Goal: Task Accomplishment & Management: Use online tool/utility

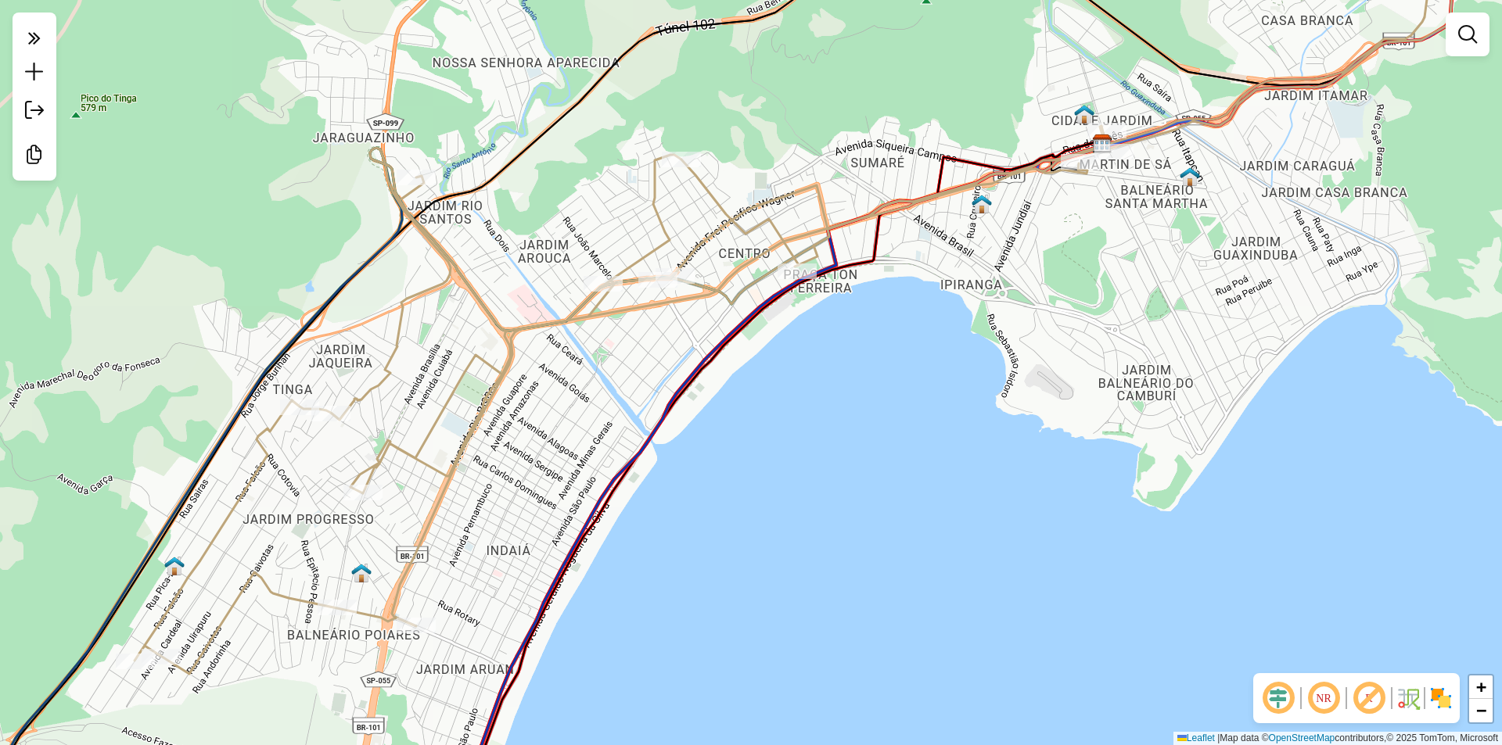
click at [635, 198] on div "Janela de atendimento Grade de atendimento Capacidade Transportadoras Veículos …" at bounding box center [751, 372] width 1502 height 745
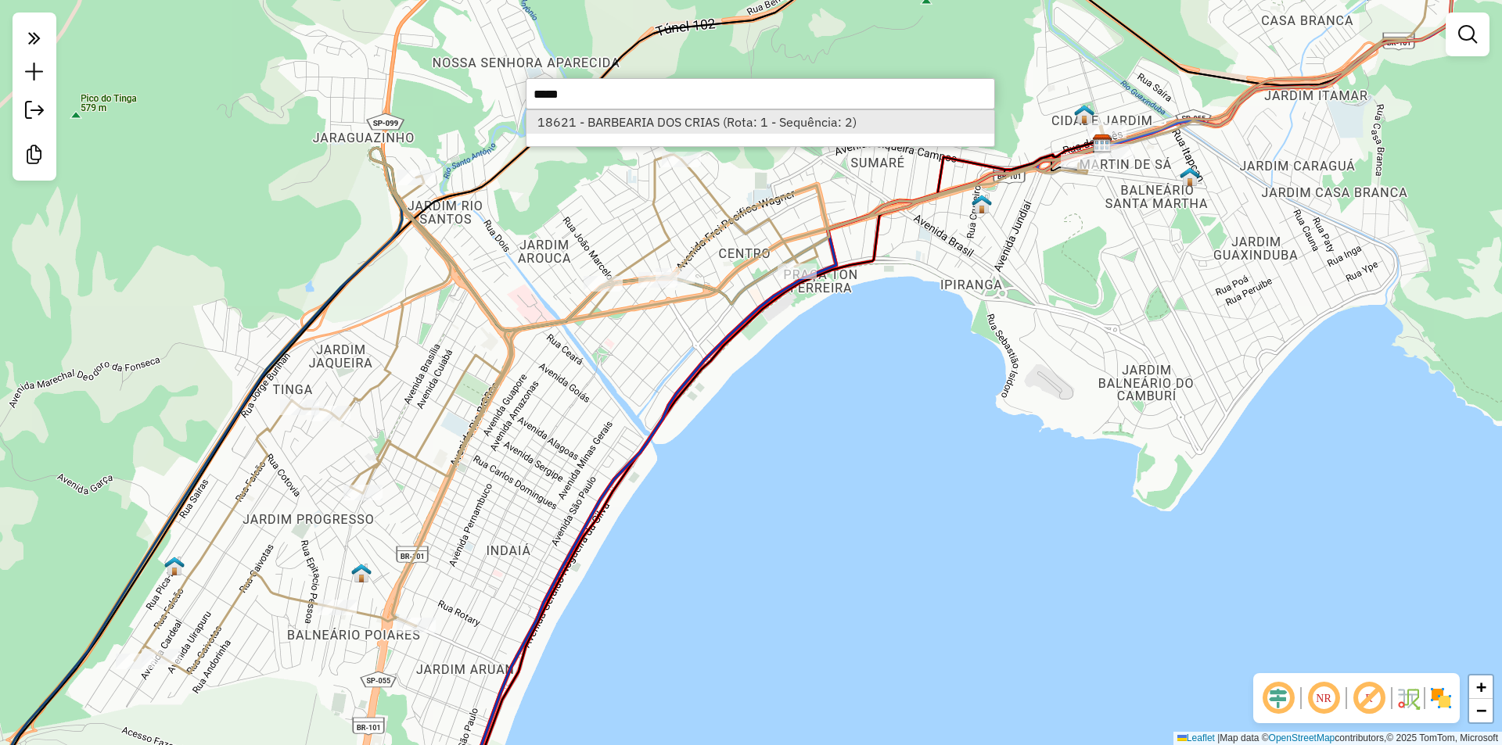
type input "*****"
click at [709, 131] on li "18621 - BARBEARIA DOS CRIAS (Rota: 1 - Sequência: 2)" at bounding box center [760, 121] width 468 height 23
select select "**********"
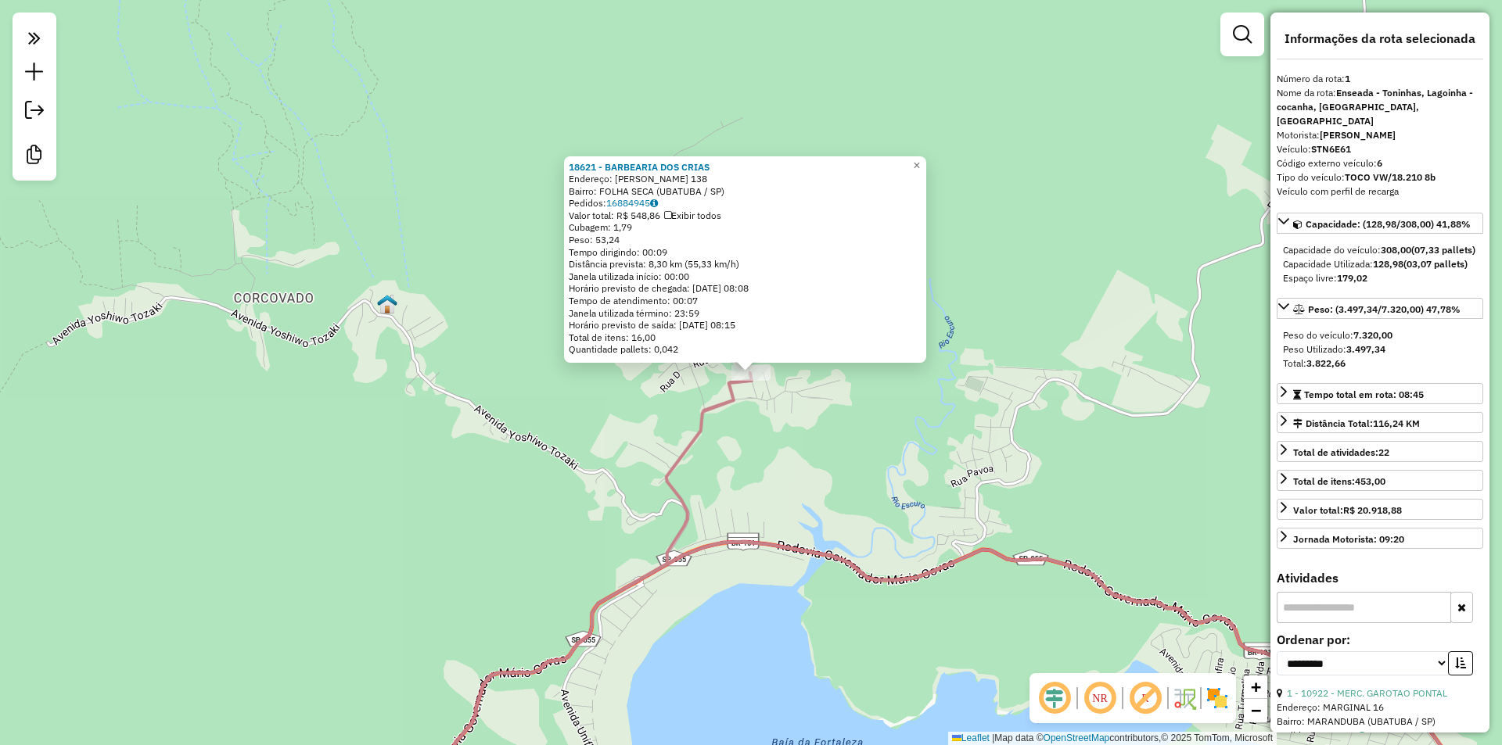
drag, startPoint x: 876, startPoint y: 489, endPoint x: 880, endPoint y: 481, distance: 8.7
click at [878, 489] on div "18621 - BARBEARIA DOS CRIAS Endereço: [PERSON_NAME] 138 Bairro: FOLHA SECA (UBA…" at bounding box center [751, 372] width 1502 height 745
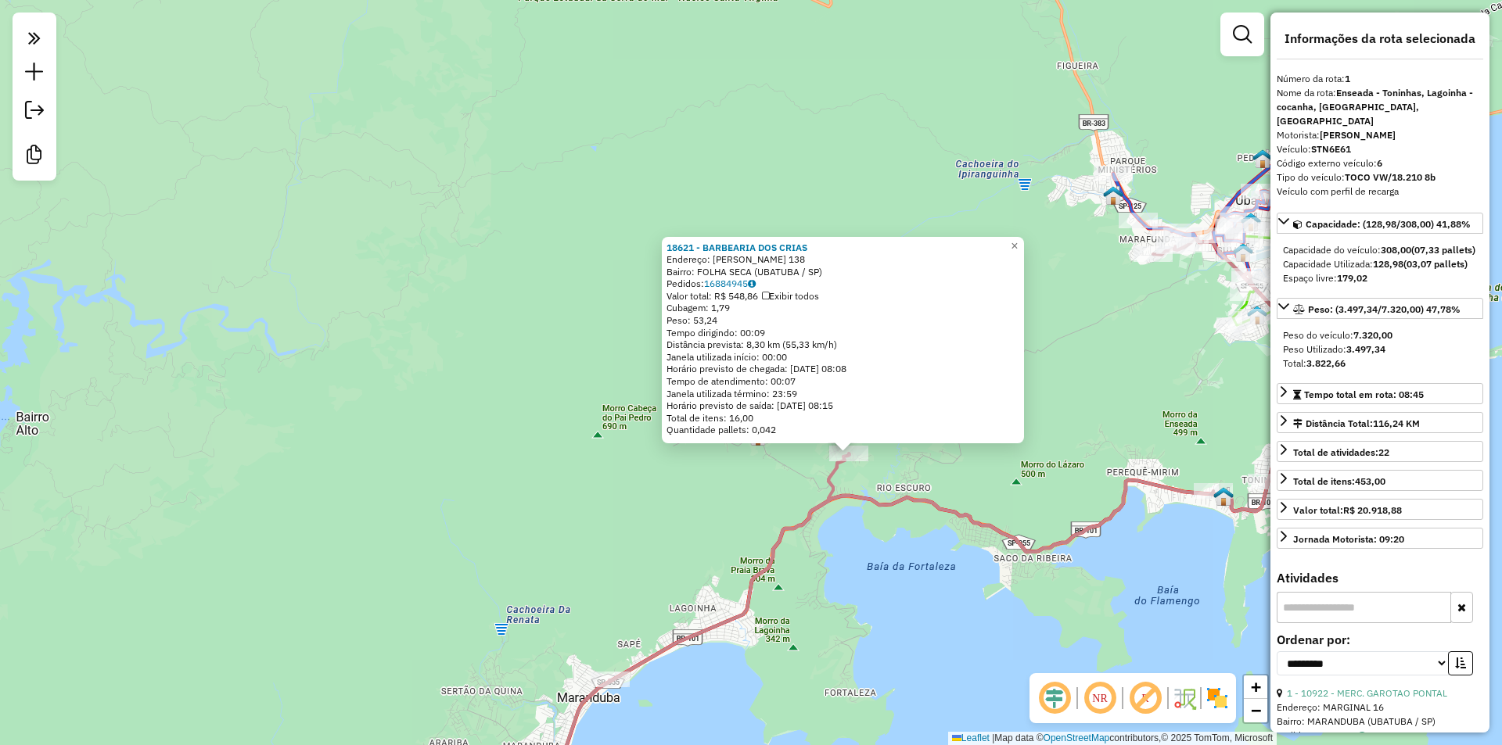
click at [901, 596] on div "18621 - BARBEARIA DOS CRIAS Endereço: [PERSON_NAME] 138 Bairro: FOLHA SECA (UBA…" at bounding box center [751, 372] width 1502 height 745
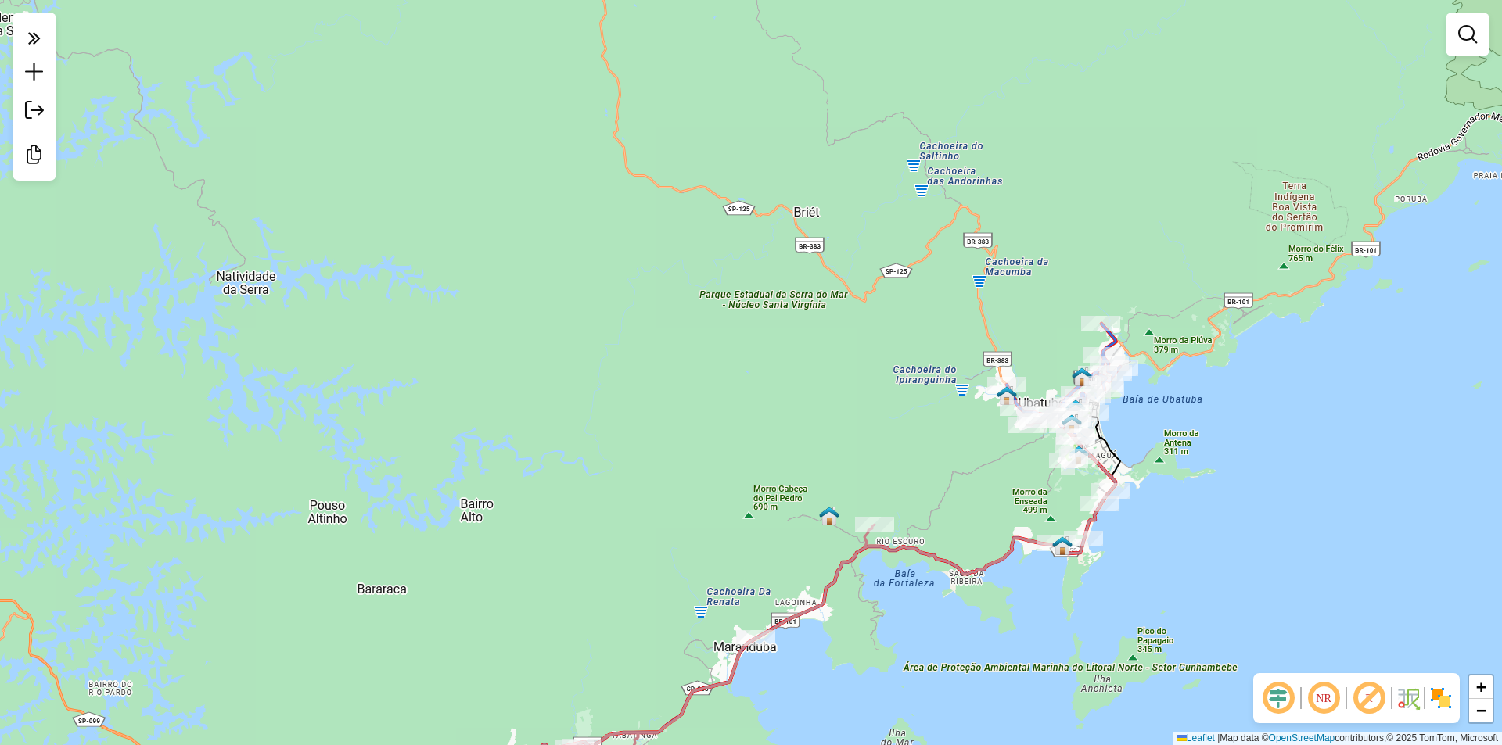
click at [672, 335] on div "Janela de atendimento Grade de atendimento Capacidade Transportadoras Veículos …" at bounding box center [751, 372] width 1502 height 745
drag, startPoint x: 454, startPoint y: 361, endPoint x: 597, endPoint y: 253, distance: 178.6
click at [597, 253] on div "Janela de atendimento Grade de atendimento Capacidade Transportadoras Veículos …" at bounding box center [751, 372] width 1502 height 745
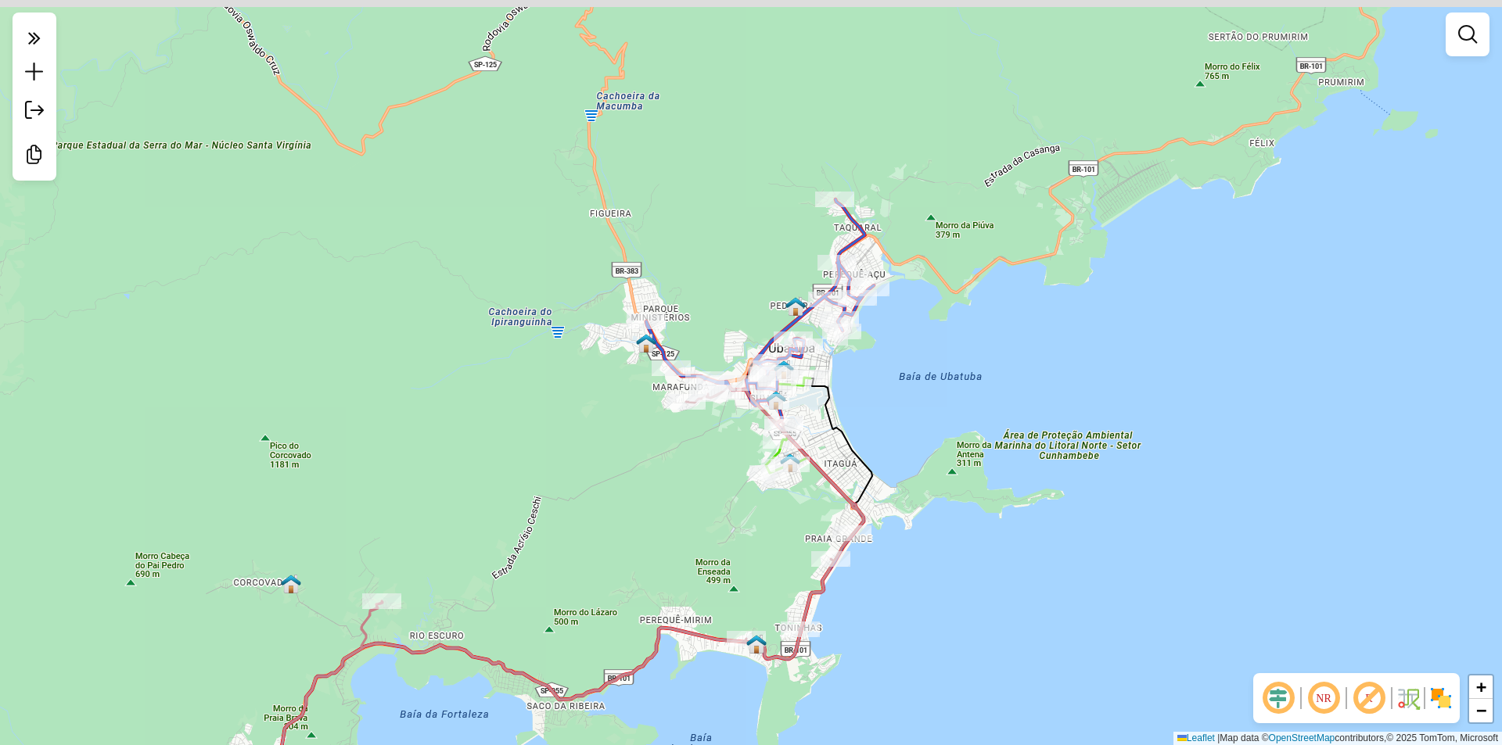
drag, startPoint x: 778, startPoint y: 230, endPoint x: 895, endPoint y: 344, distance: 163.1
click at [895, 344] on div "Janela de atendimento Grade de atendimento Capacidade Transportadoras Veículos …" at bounding box center [751, 372] width 1502 height 745
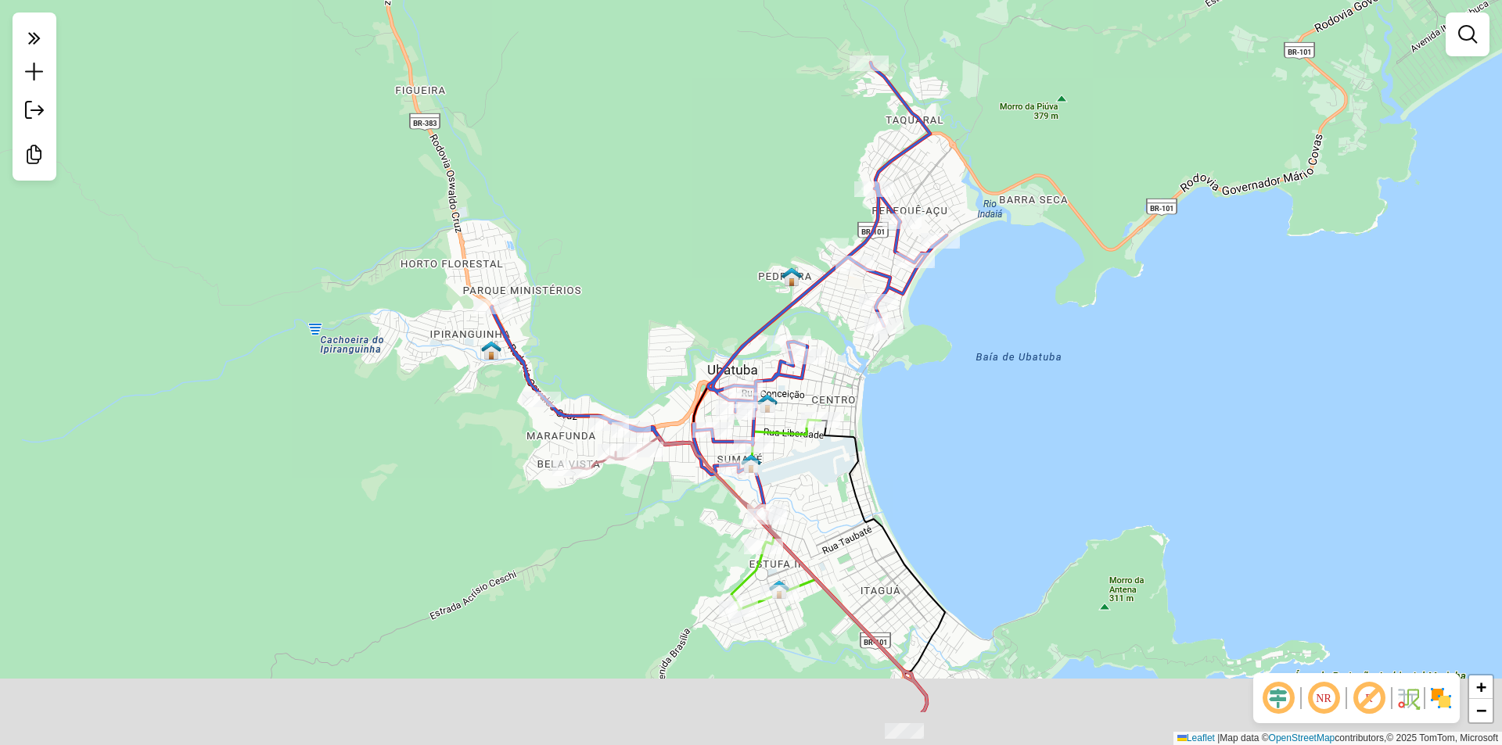
drag, startPoint x: 960, startPoint y: 400, endPoint x: 966, endPoint y: 391, distance: 11.3
click at [966, 391] on div "Janela de atendimento Grade de atendimento Capacidade Transportadoras Veículos …" at bounding box center [751, 372] width 1502 height 745
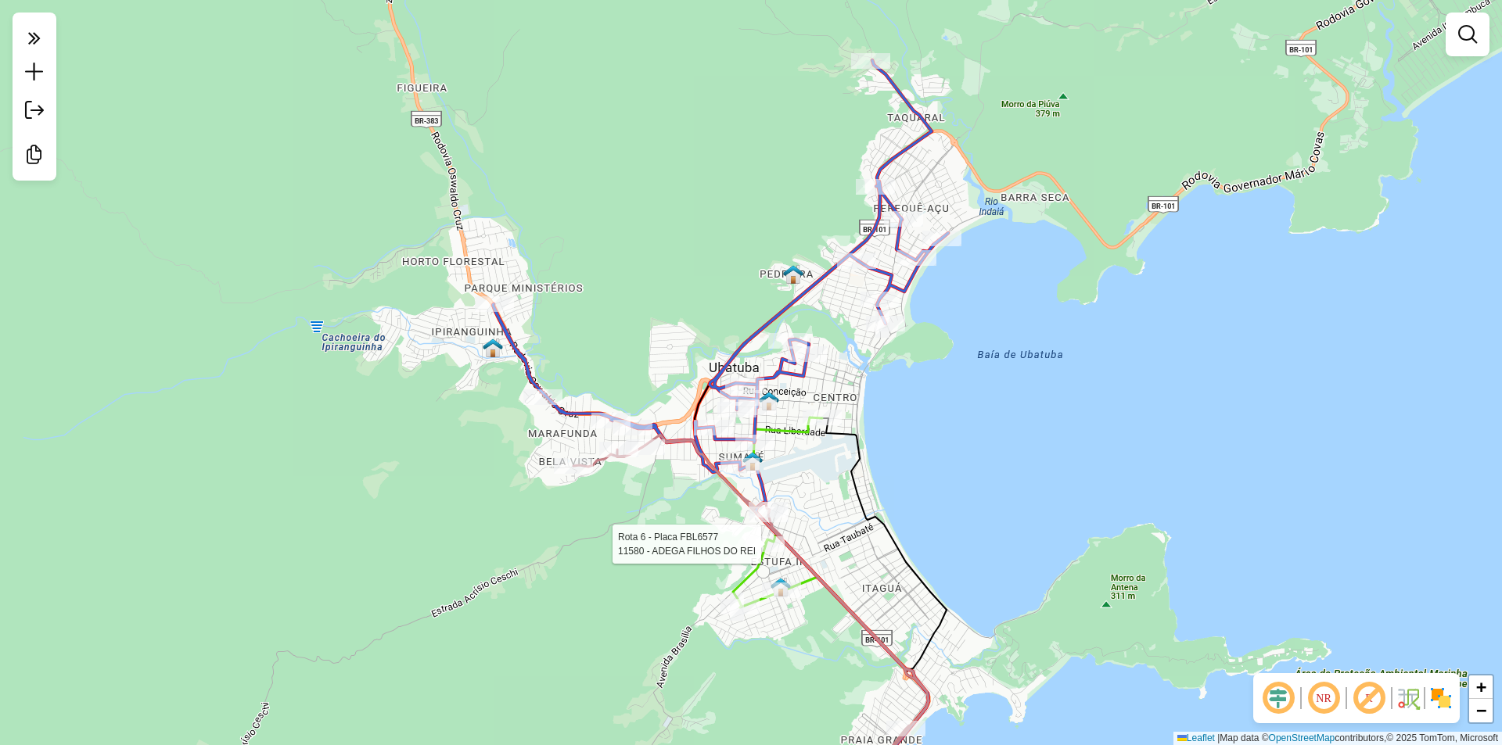
select select "**********"
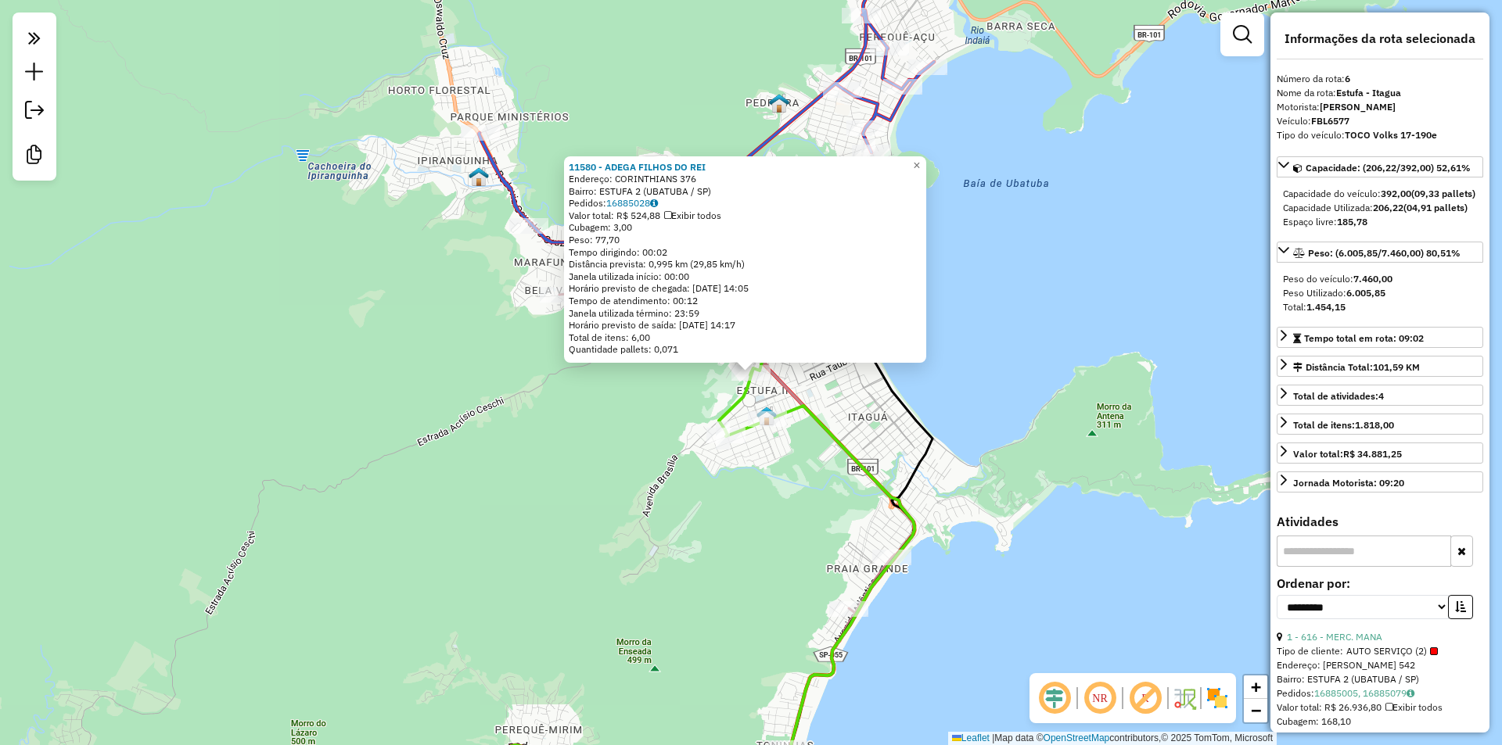
click at [768, 548] on div "11580 - ADEGA FILHOS DO REI Endereço: CORINTHIANS 376 Bairro: ESTUFA 2 (UBATUBA…" at bounding box center [751, 372] width 1502 height 745
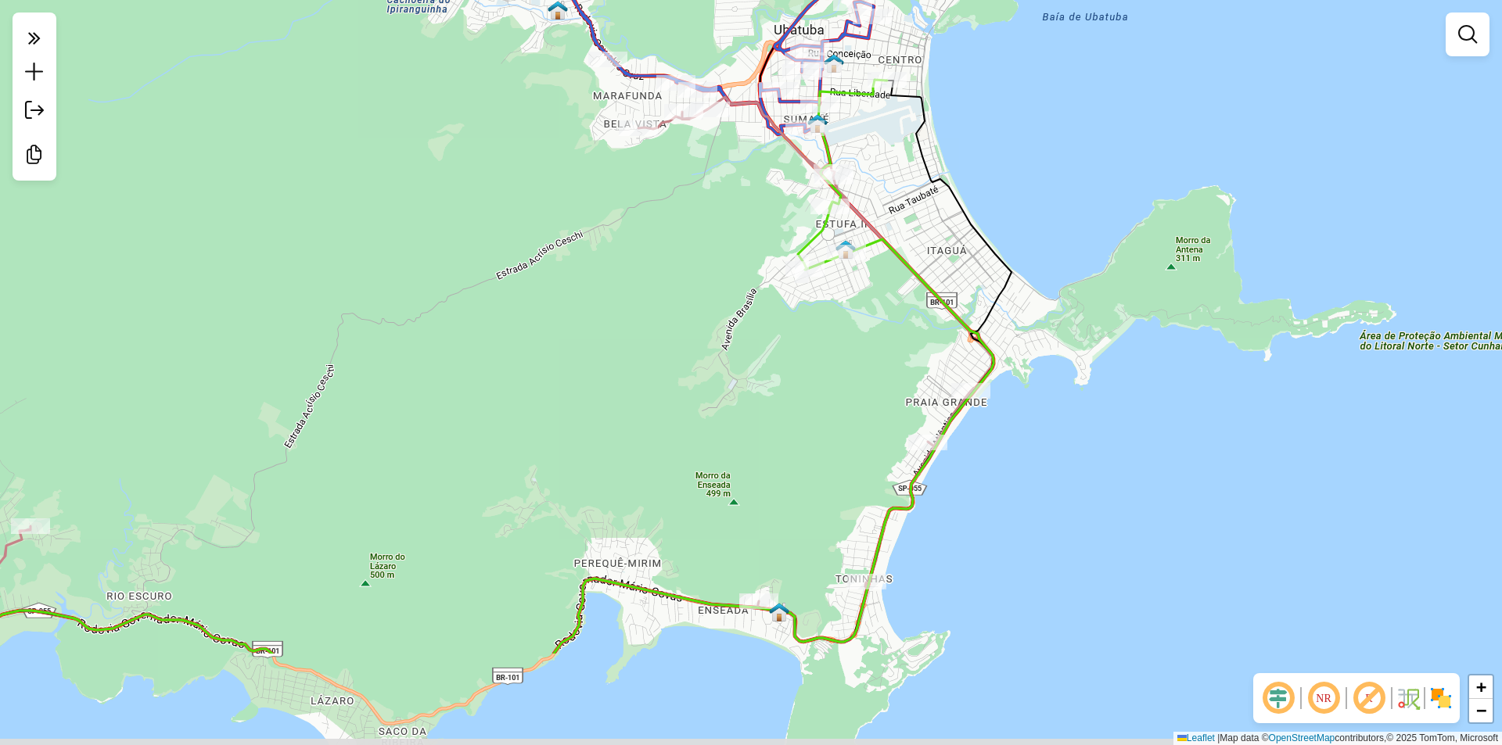
drag, startPoint x: 801, startPoint y: 517, endPoint x: 880, endPoint y: 350, distance: 184.4
click at [880, 350] on div "Janela de atendimento Grade de atendimento Capacidade Transportadoras Veículos …" at bounding box center [751, 372] width 1502 height 745
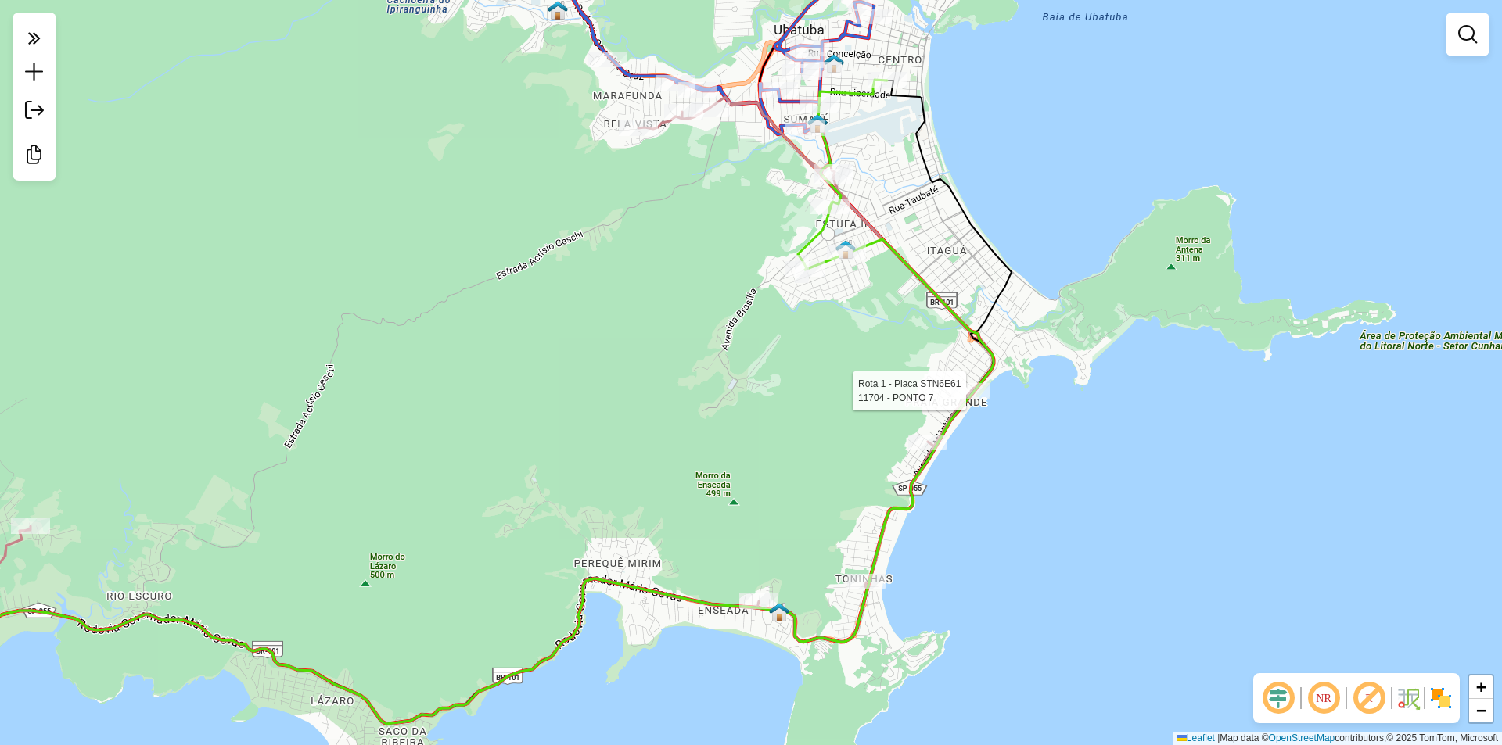
select select "**********"
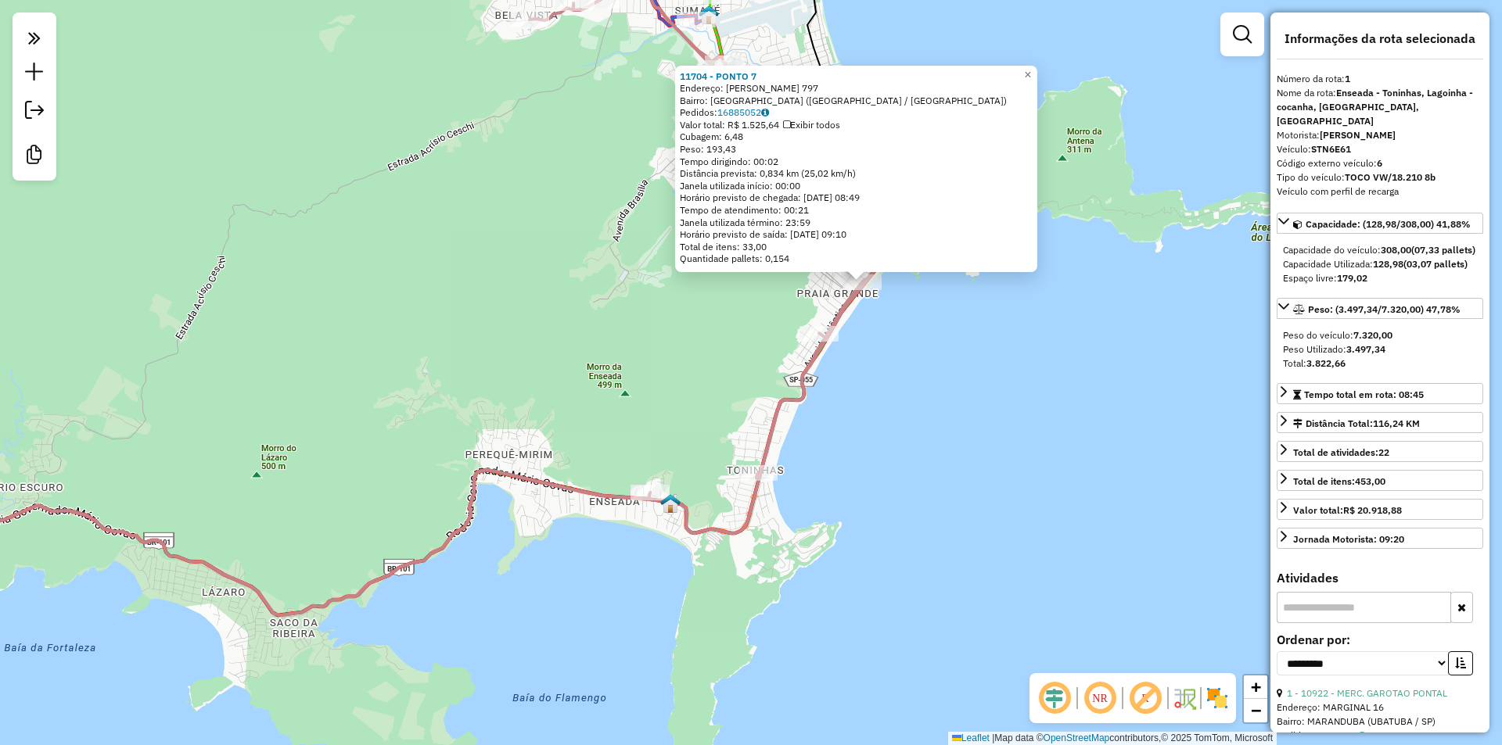
drag, startPoint x: 765, startPoint y: 529, endPoint x: 876, endPoint y: 439, distance: 143.4
click at [876, 439] on div "11704 - PONTO 7 Endereço: [PERSON_NAME] 797 Bairro: [GEOGRAPHIC_DATA] ([GEOGRAP…" at bounding box center [751, 372] width 1502 height 745
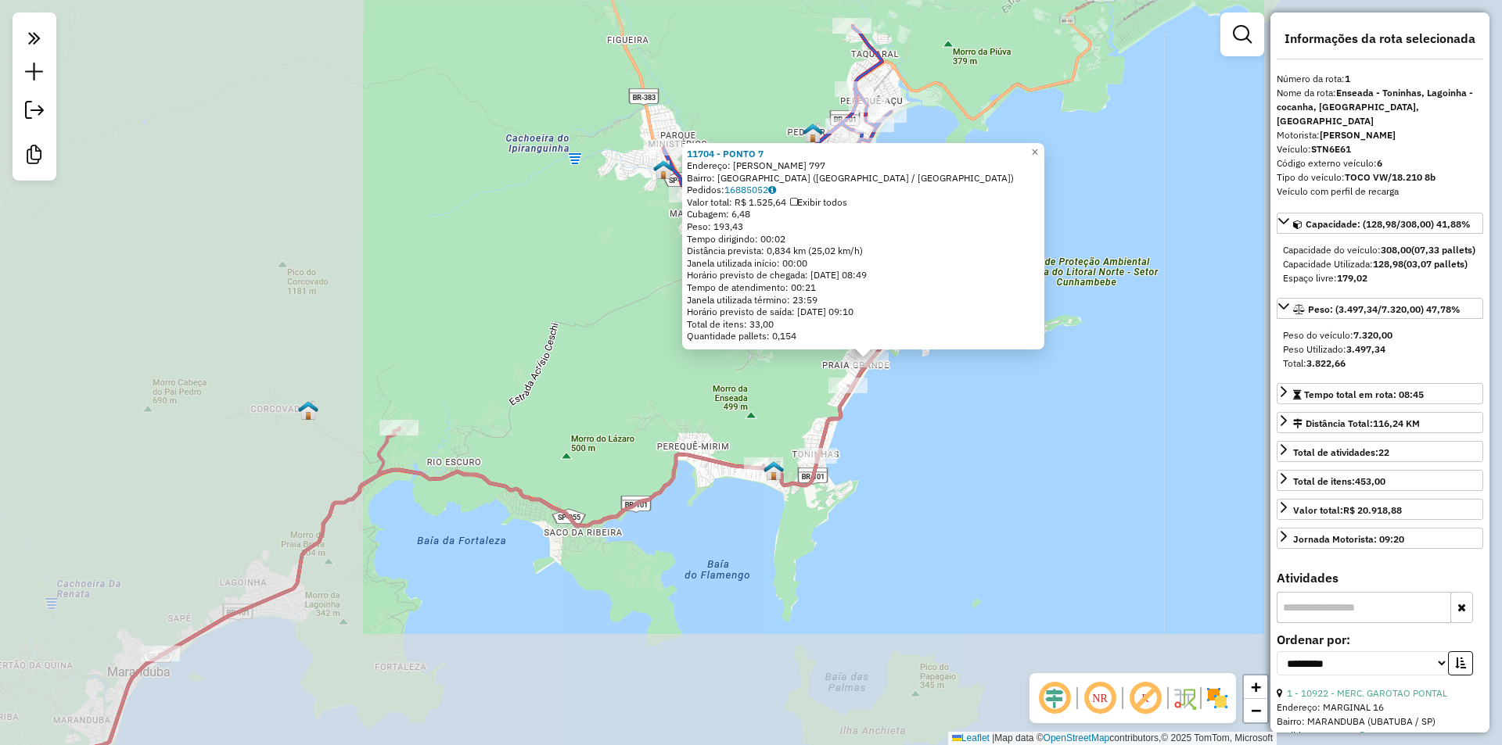
click at [876, 439] on div "11704 - PONTO 7 Endereço: [PERSON_NAME] 797 Bairro: [GEOGRAPHIC_DATA] ([GEOGRAP…" at bounding box center [751, 372] width 1502 height 745
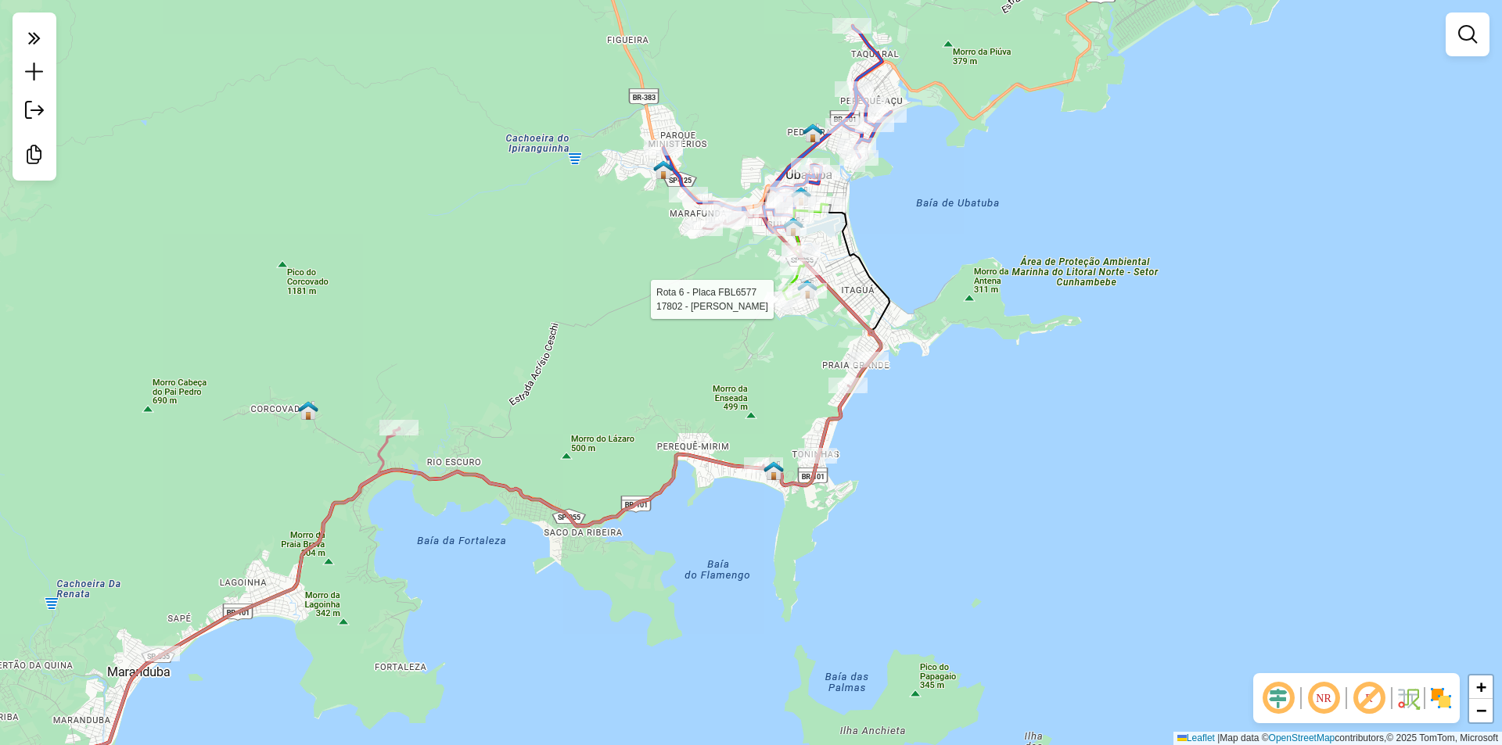
select select "**********"
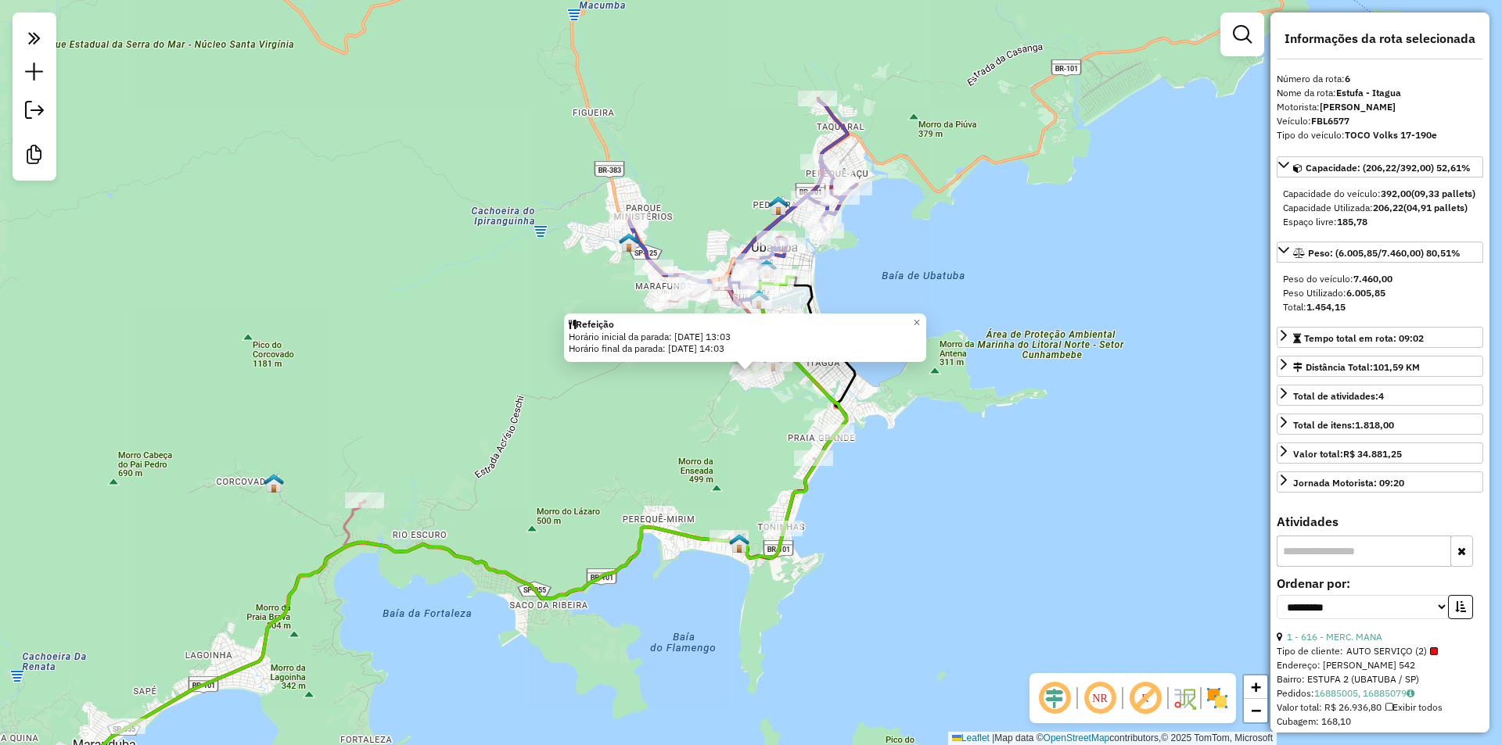
click at [893, 472] on div "Refeição Horário inicial da parada: [DATE] 13:03 Horário final da parada: [DATE…" at bounding box center [751, 372] width 1502 height 745
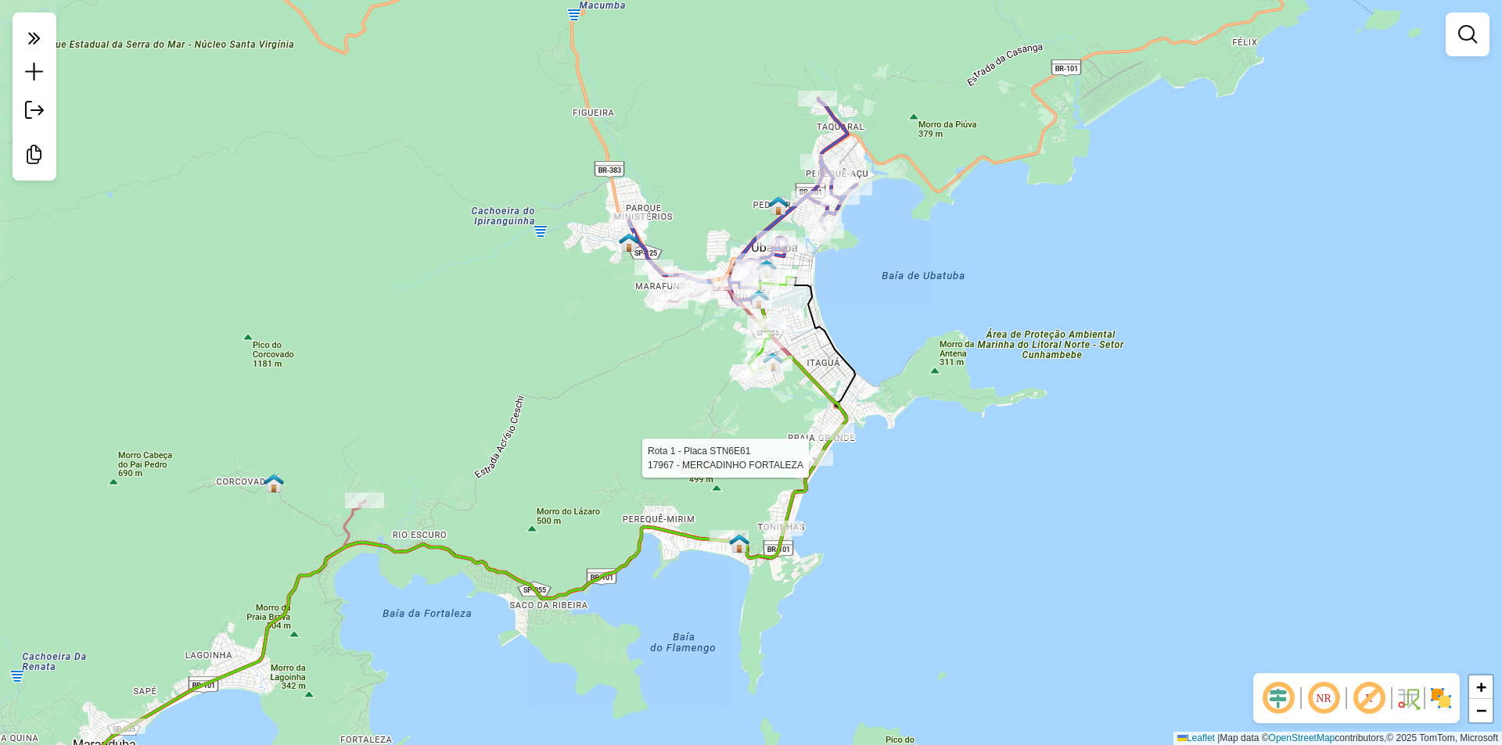
select select "**********"
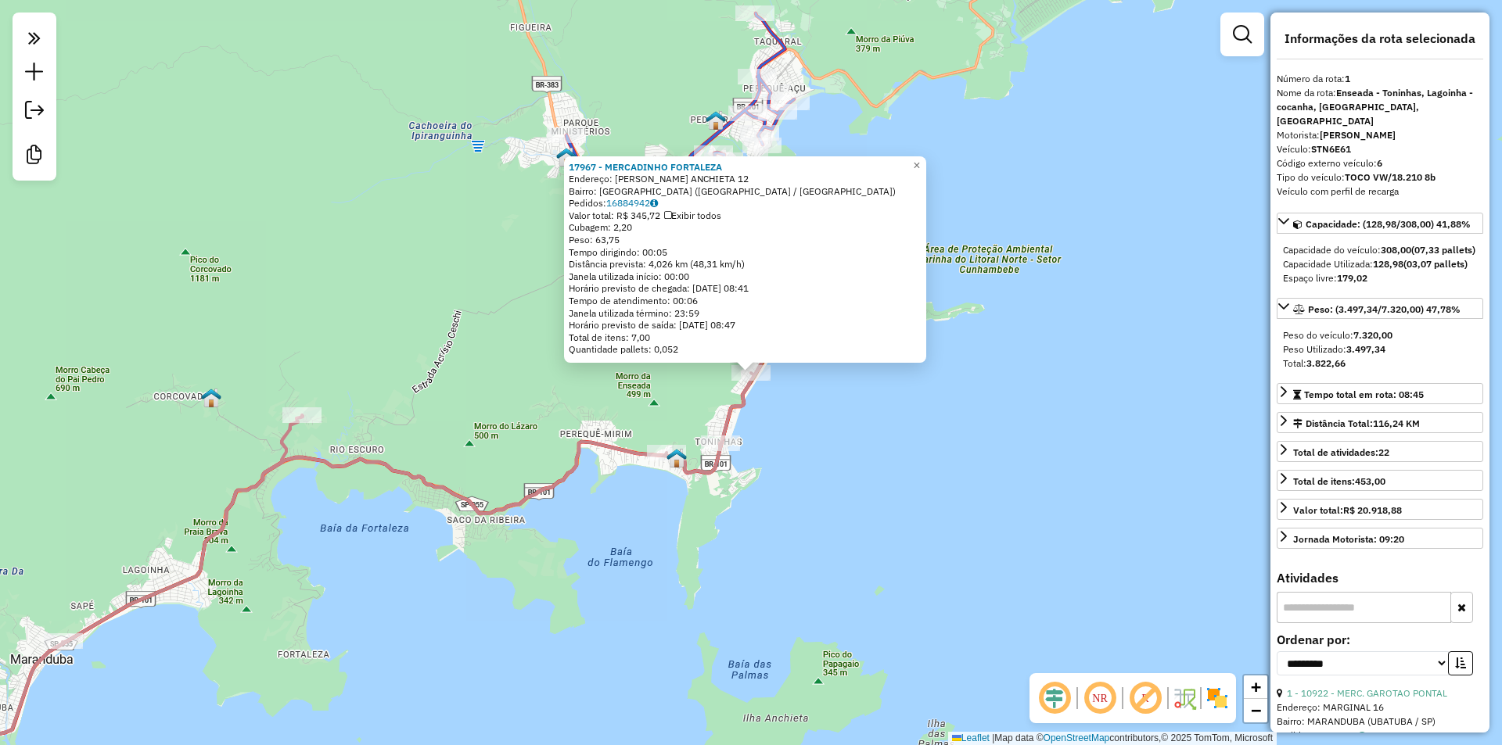
click at [831, 471] on div "17967 - MERCADINHO FORTALEZA Endereço: [GEOGRAPHIC_DATA] 12 Bairro: [GEOGRAPHIC…" at bounding box center [751, 372] width 1502 height 745
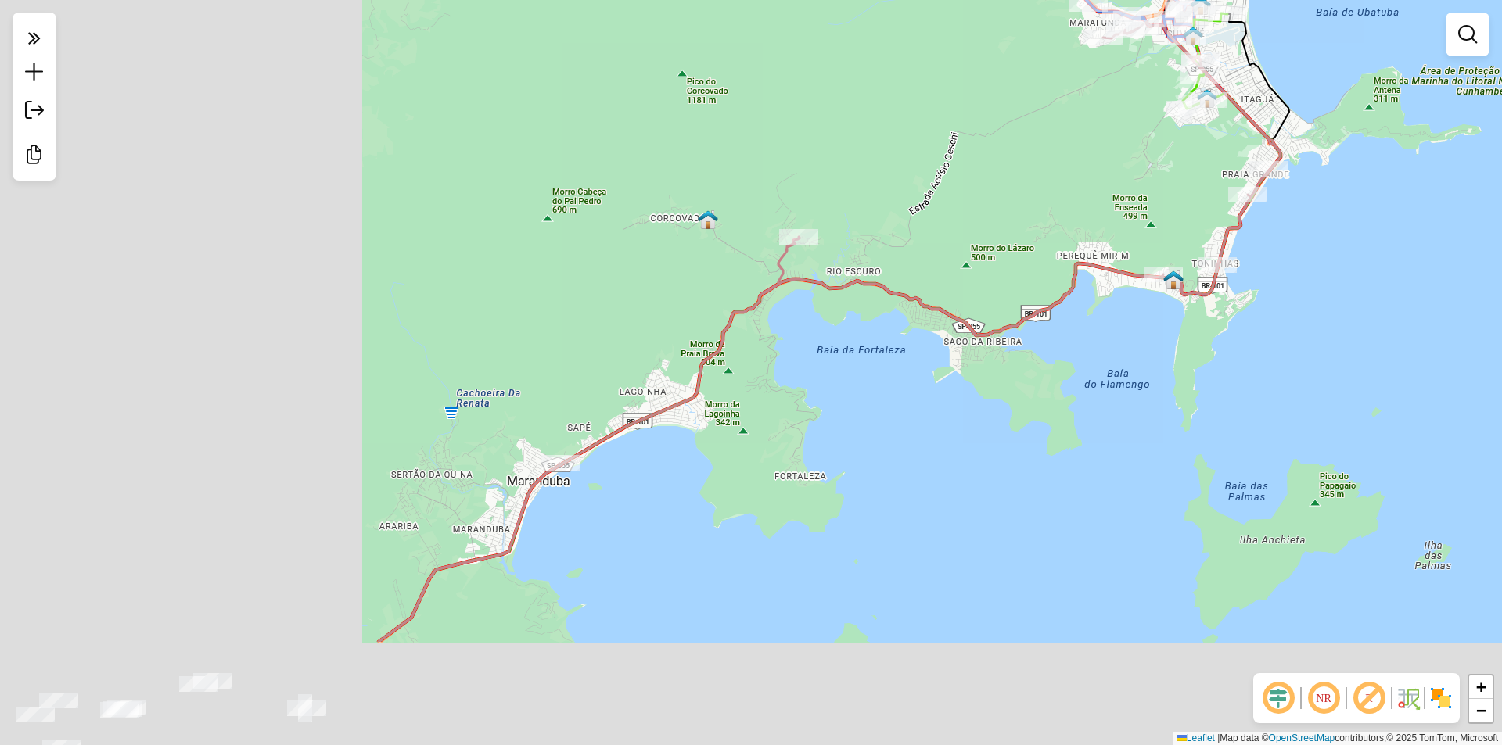
drag, startPoint x: 599, startPoint y: 551, endPoint x: 1046, endPoint y: 396, distance: 472.7
click at [1046, 396] on div "Janela de atendimento Grade de atendimento Capacidade Transportadoras Veículos …" at bounding box center [751, 372] width 1502 height 745
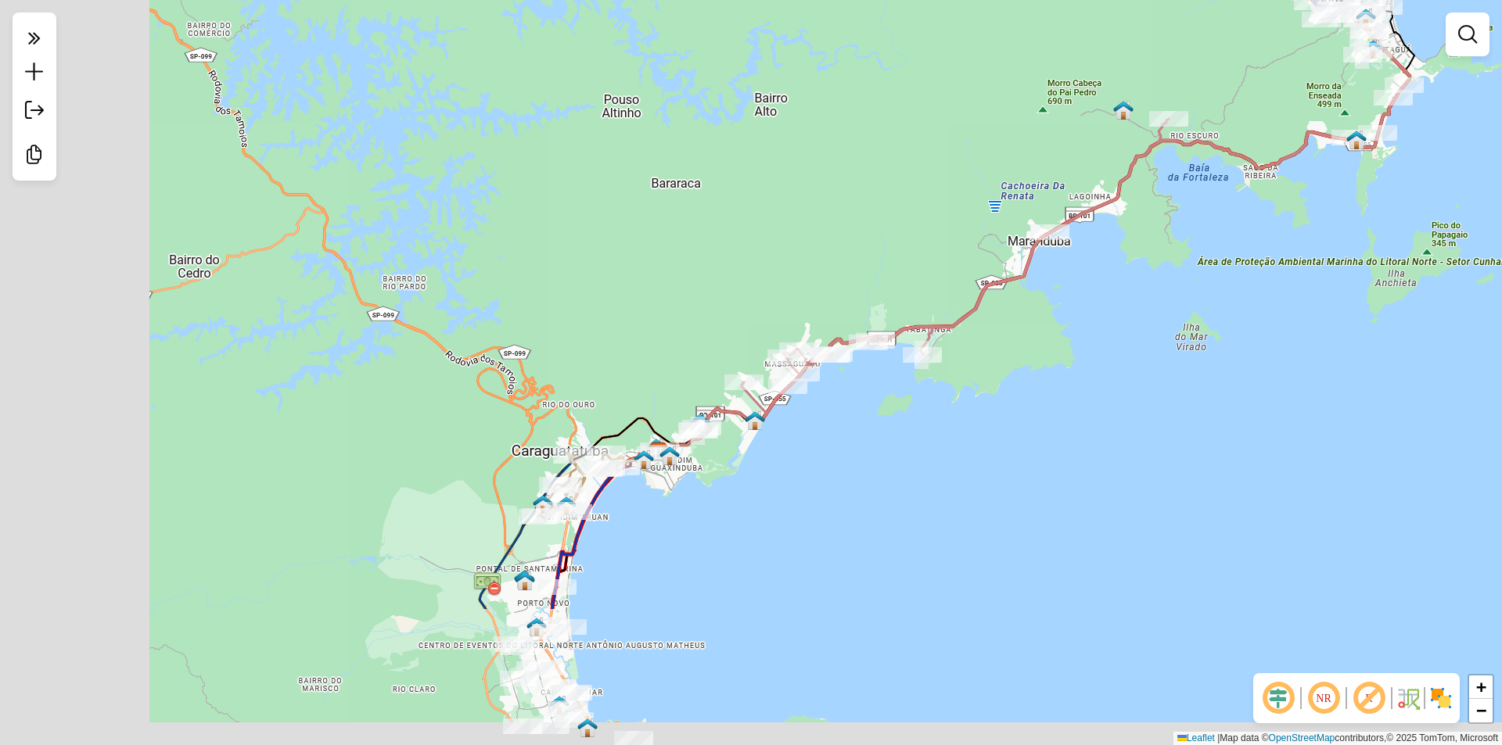
drag, startPoint x: 956, startPoint y: 503, endPoint x: 1139, endPoint y: 361, distance: 231.4
click at [1139, 361] on div "Janela de atendimento Grade de atendimento Capacidade Transportadoras Veículos …" at bounding box center [751, 372] width 1502 height 745
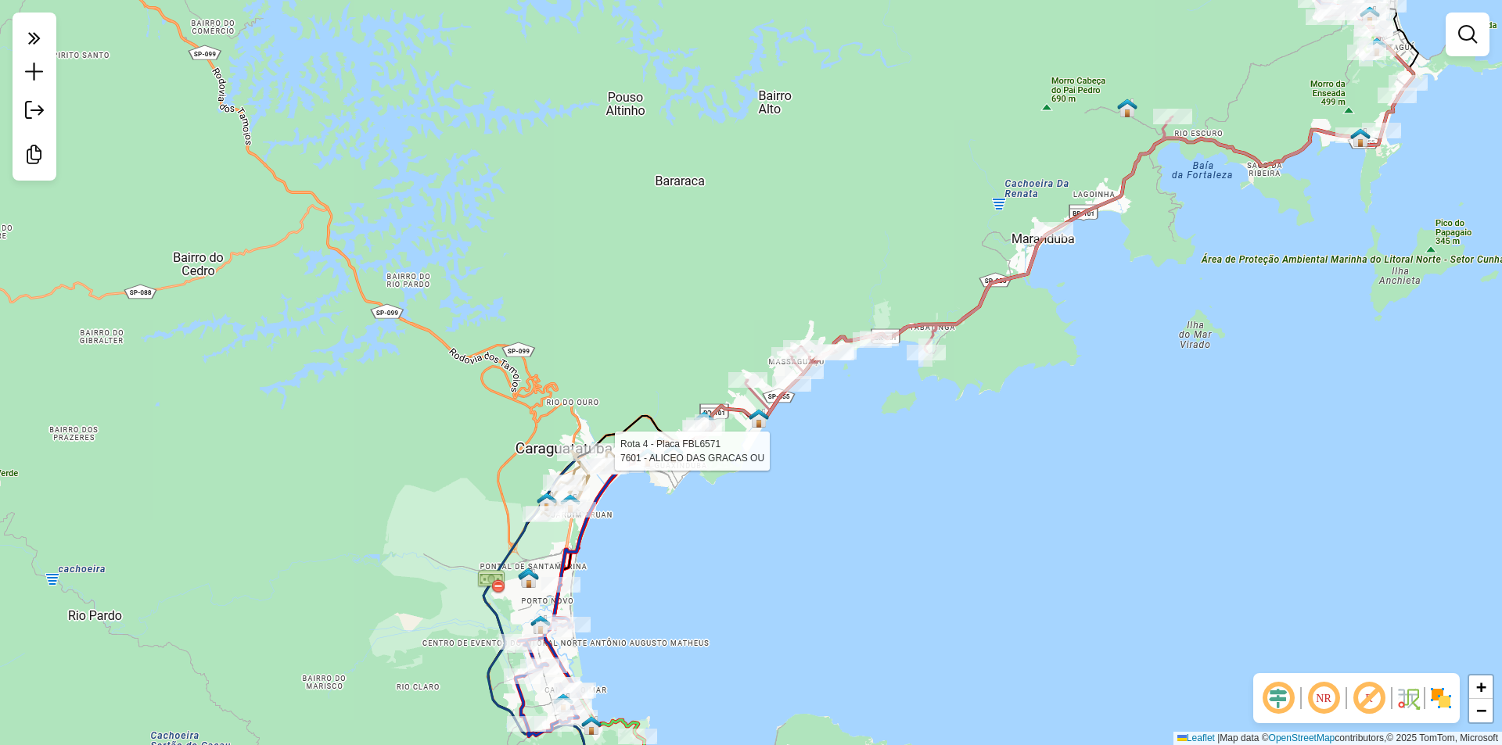
select select "**********"
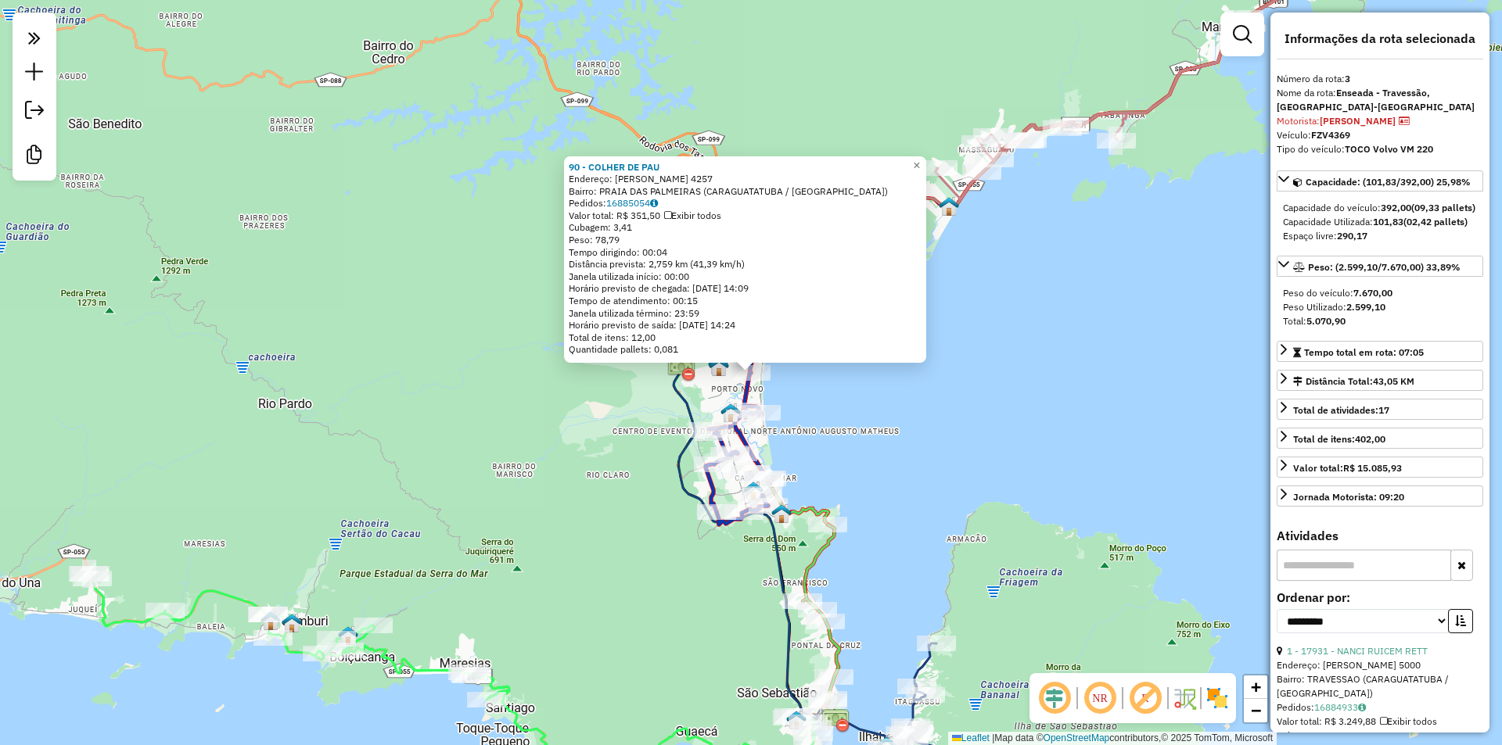
click at [959, 490] on div "90 - COLHER DE [PERSON_NAME]: [PERSON_NAME] 4257 Bairro: [GEOGRAPHIC_DATA] ([GE…" at bounding box center [751, 372] width 1502 height 745
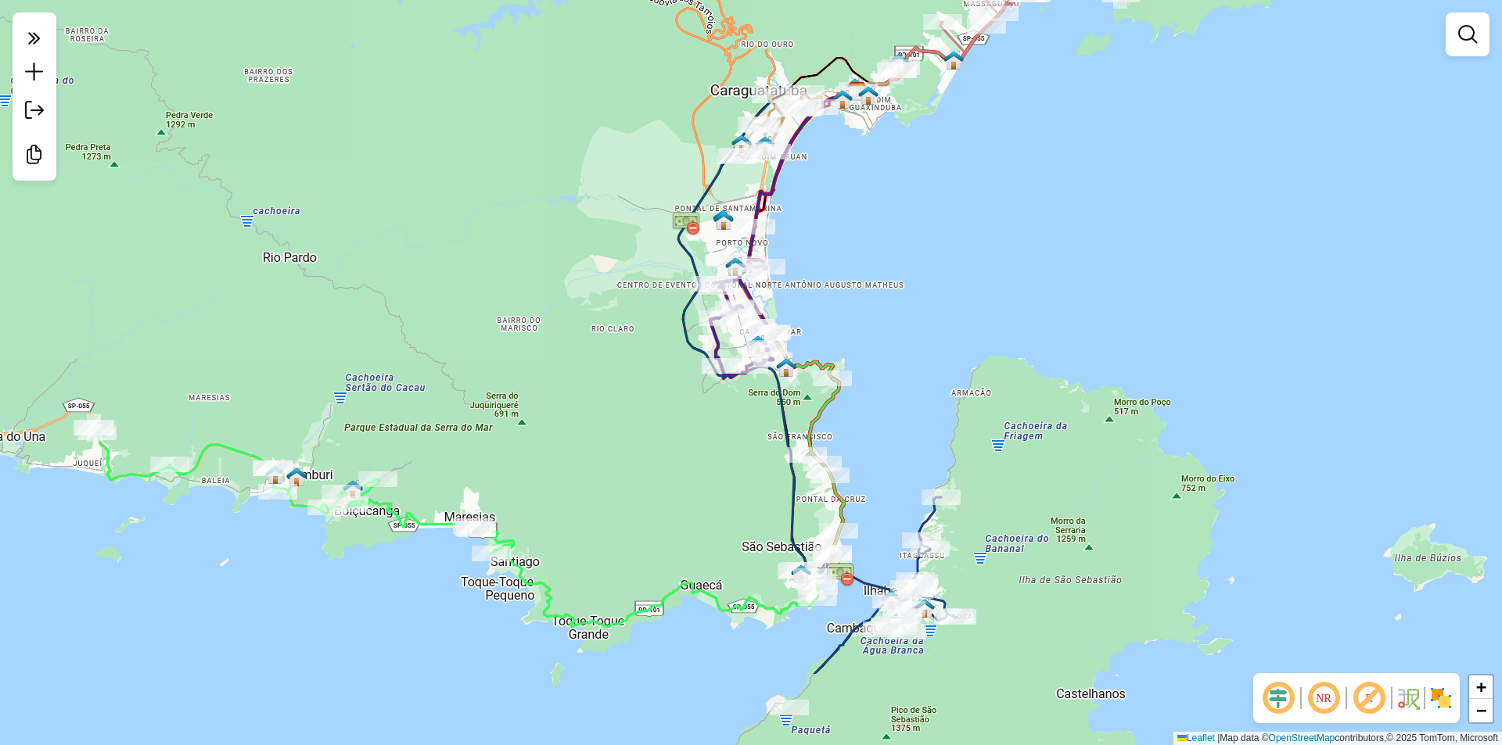
drag, startPoint x: 926, startPoint y: 559, endPoint x: 931, endPoint y: 413, distance: 146.3
click at [931, 413] on div "Janela de atendimento Grade de atendimento Capacidade Transportadoras Veículos …" at bounding box center [751, 372] width 1502 height 745
select select "**********"
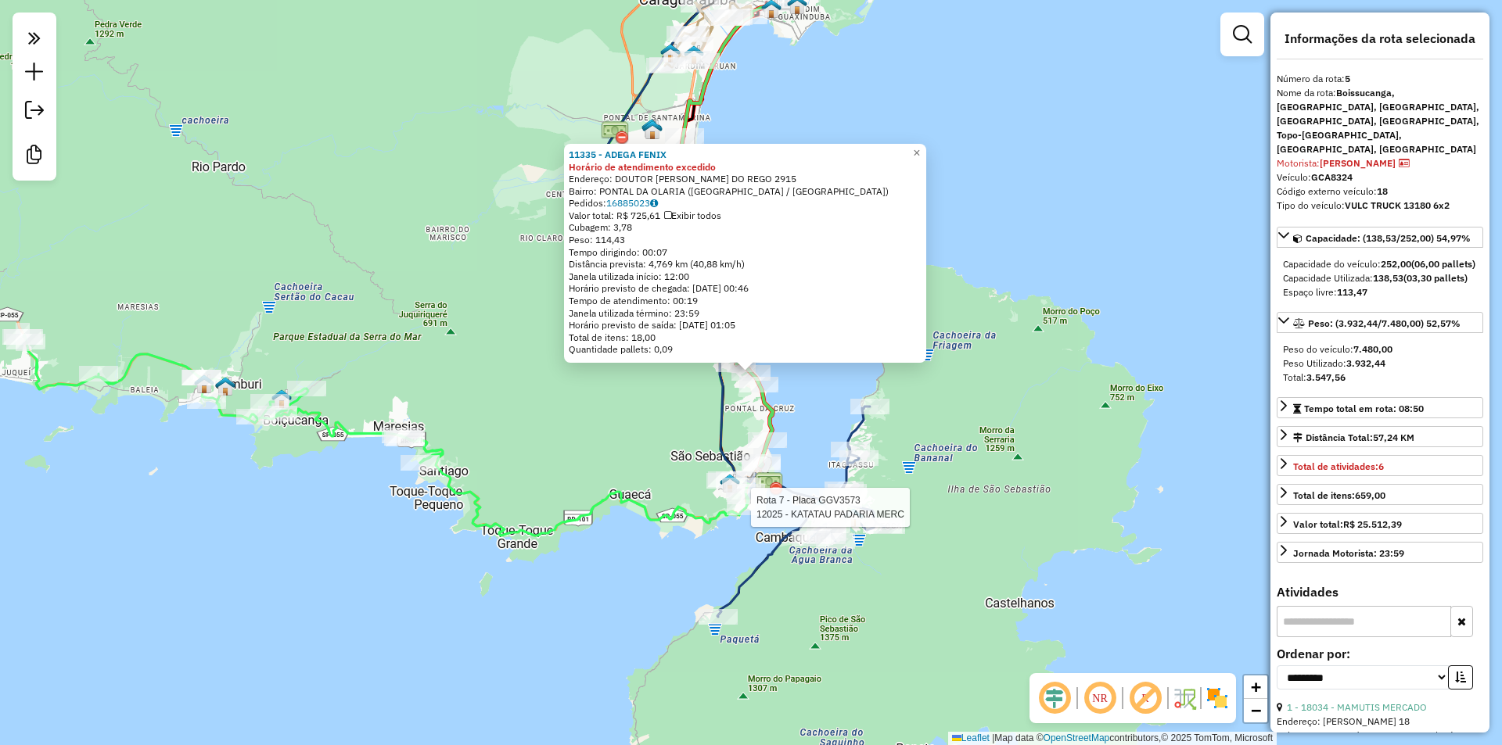
click at [748, 515] on div at bounding box center [746, 508] width 39 height 16
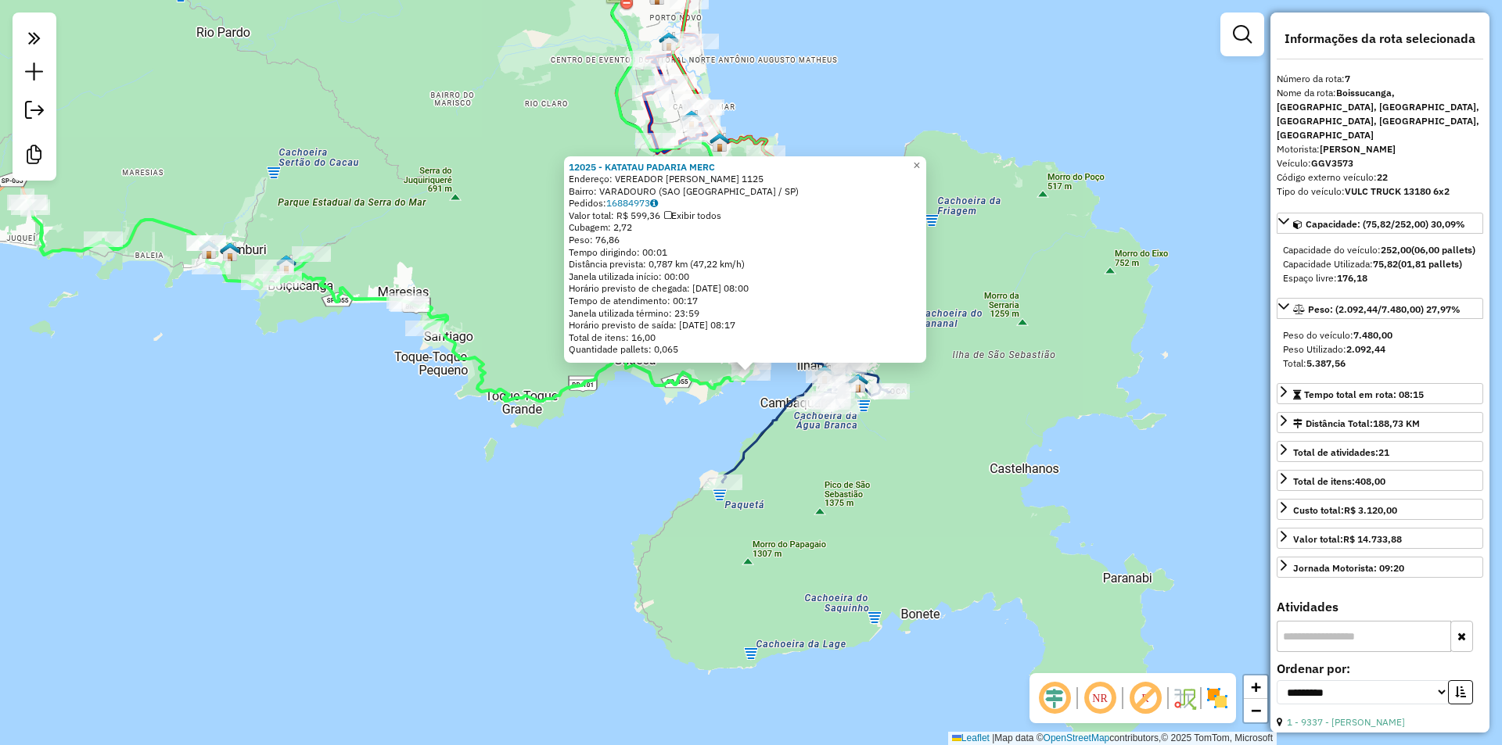
click at [861, 493] on div "12025 - KATATAU PADARIA MERC Endereço: VEREADOR [PERSON_NAME] 1125 Bairro: VARA…" at bounding box center [751, 372] width 1502 height 745
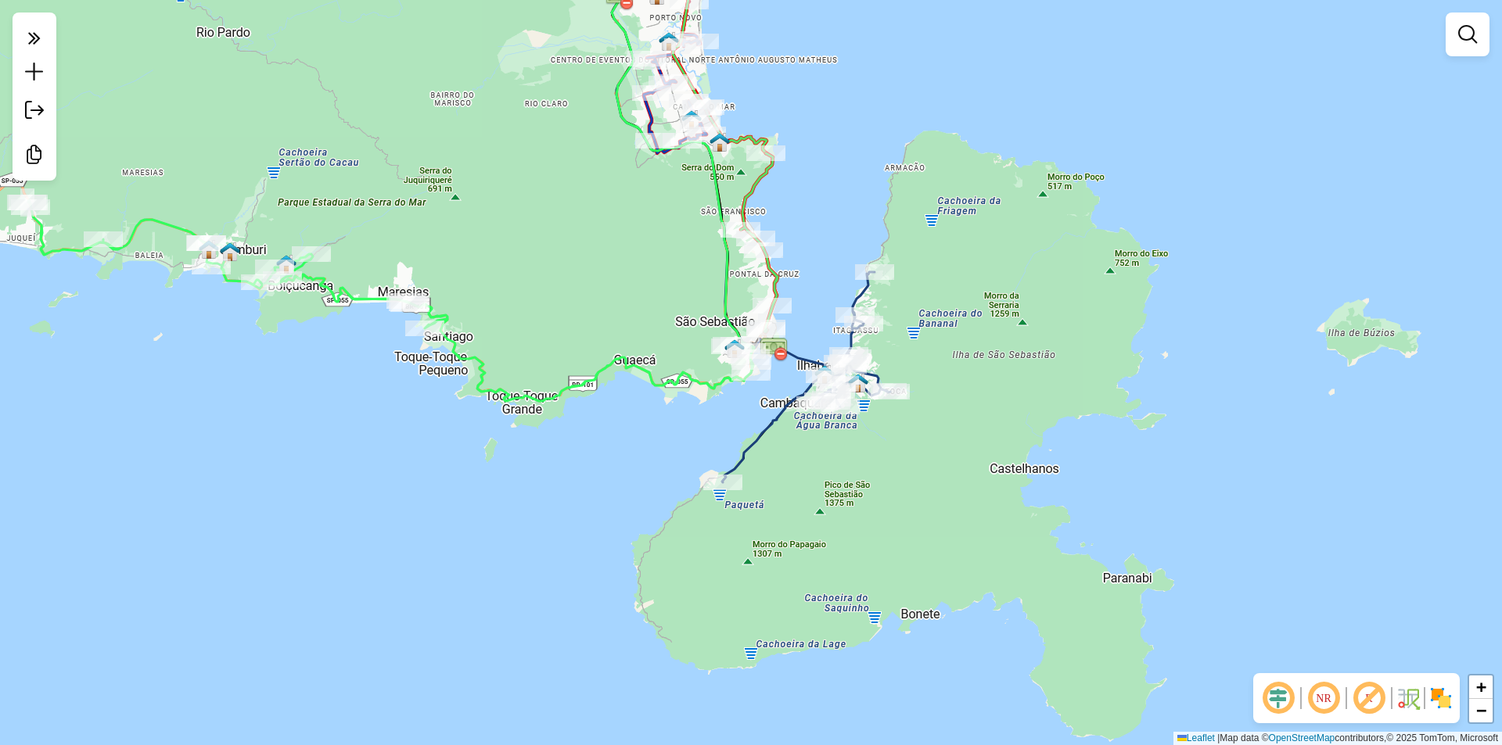
drag, startPoint x: 928, startPoint y: 145, endPoint x: 945, endPoint y: 687, distance: 542.3
click at [945, 687] on div "Janela de atendimento Grade de atendimento Capacidade Transportadoras Veículos …" at bounding box center [751, 372] width 1502 height 745
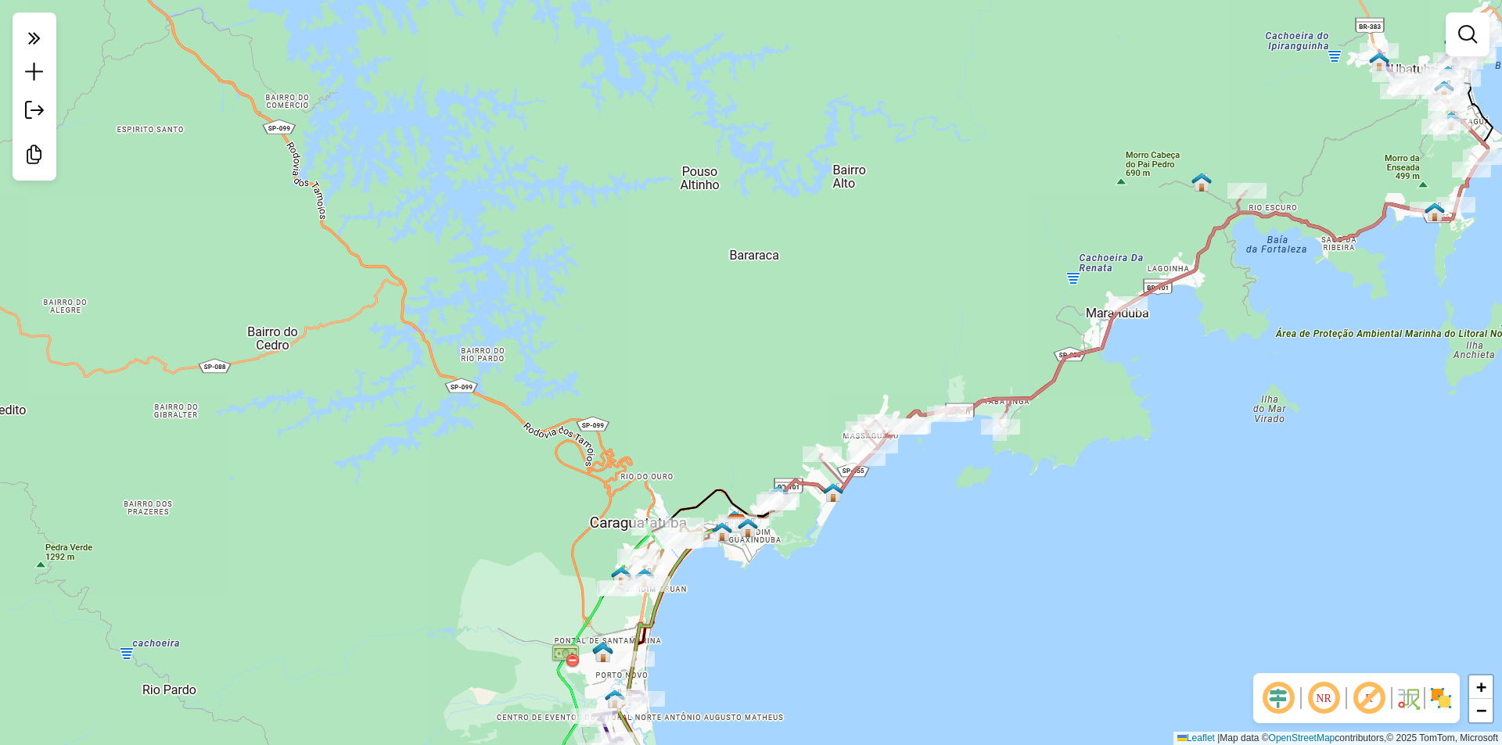
drag, startPoint x: 922, startPoint y: 418, endPoint x: 851, endPoint y: 533, distance: 135.9
click at [851, 533] on div "Janela de atendimento Grade de atendimento Capacidade Transportadoras Veículos …" at bounding box center [751, 372] width 1502 height 745
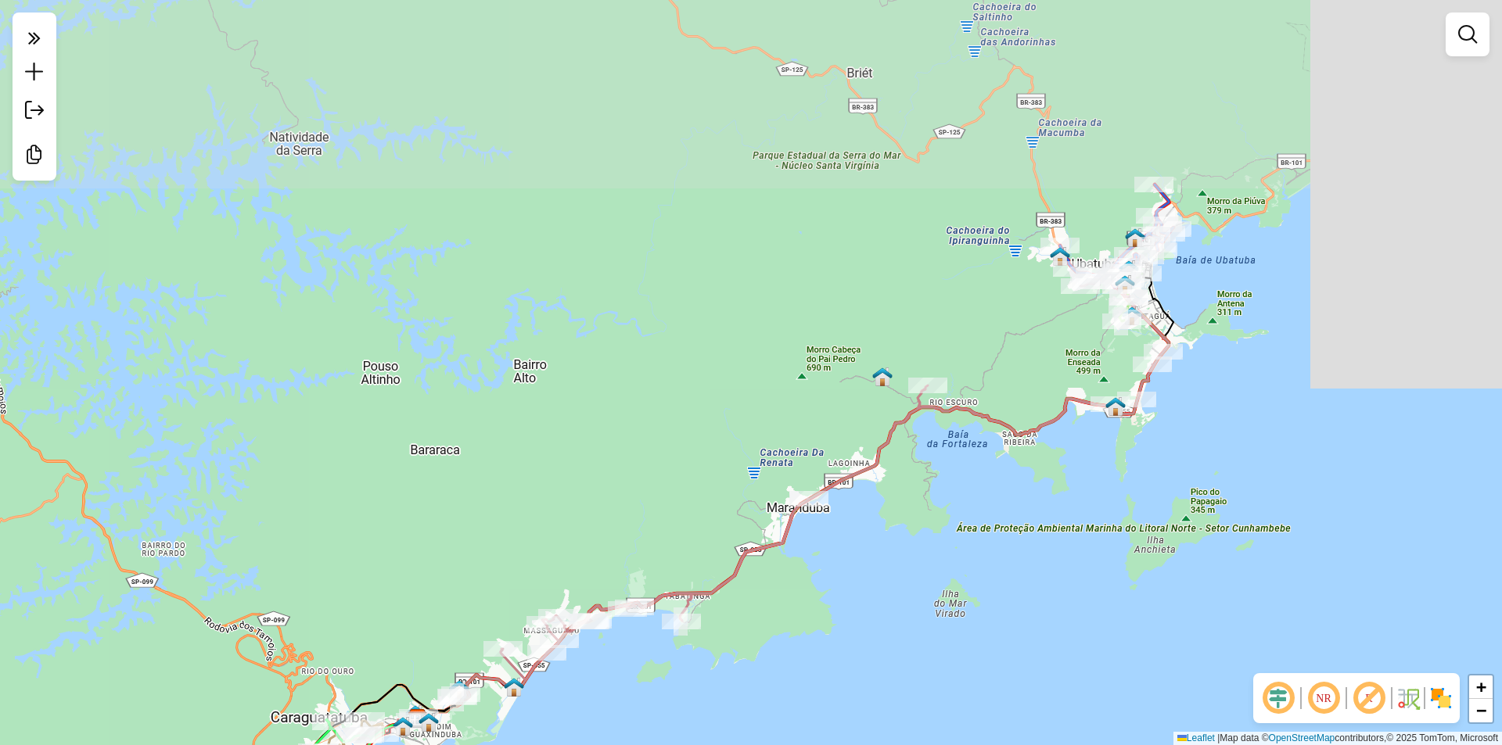
drag, startPoint x: 1222, startPoint y: 442, endPoint x: 928, endPoint y: 609, distance: 337.7
click at [909, 637] on div "Janela de atendimento Grade de atendimento Capacidade Transportadoras Veículos …" at bounding box center [751, 372] width 1502 height 745
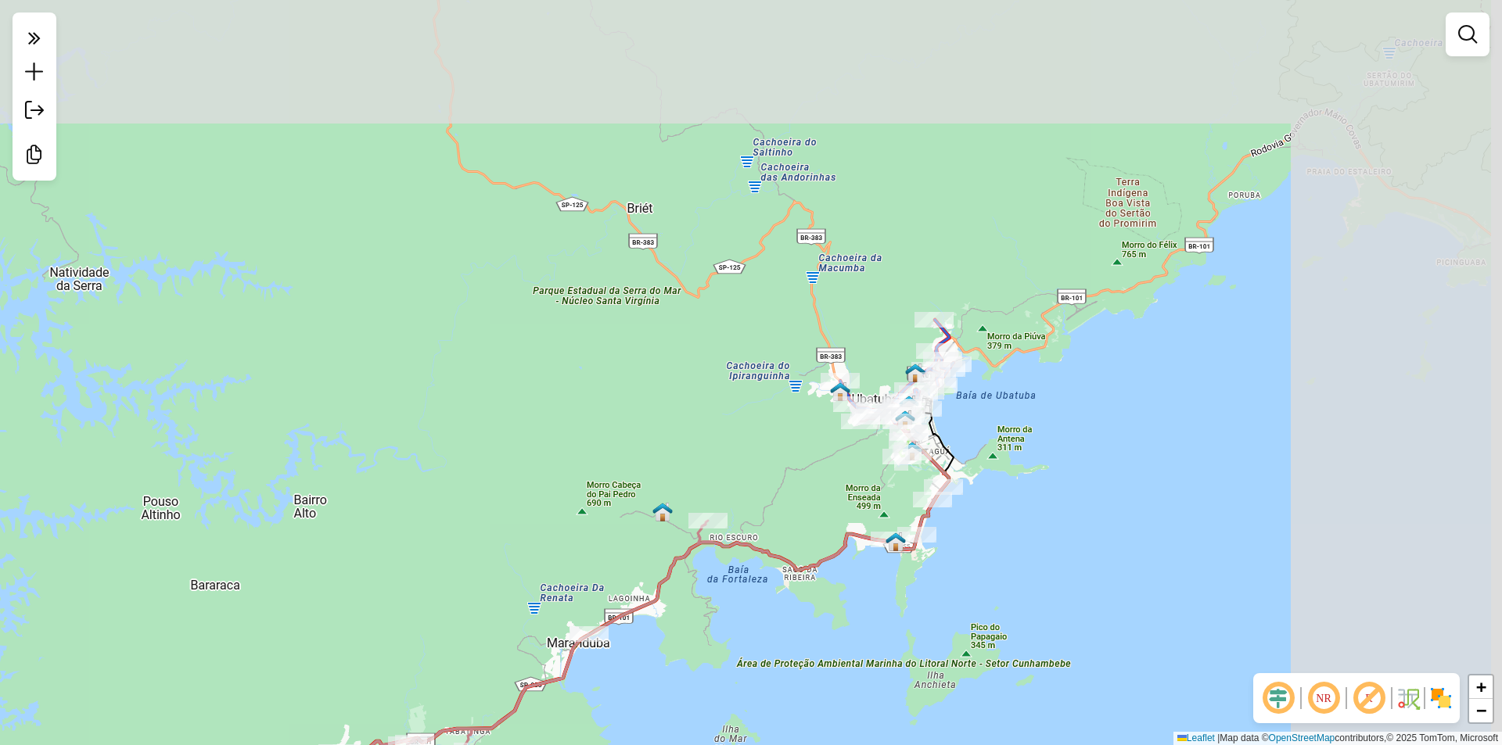
drag, startPoint x: 1222, startPoint y: 488, endPoint x: 1008, endPoint y: 616, distance: 249.7
click at [1010, 618] on div "Janela de atendimento Grade de atendimento Capacidade Transportadoras Veículos …" at bounding box center [751, 372] width 1502 height 745
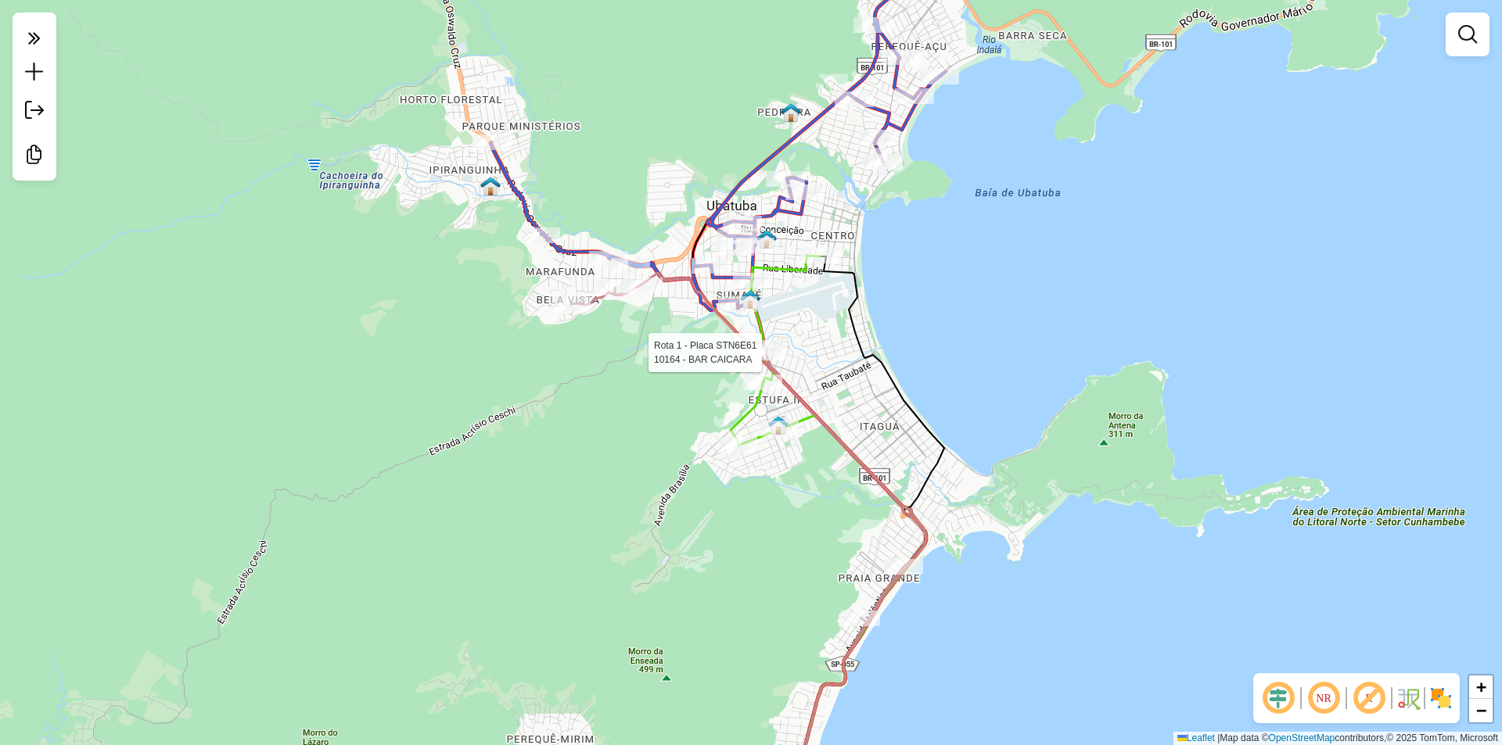
select select "**********"
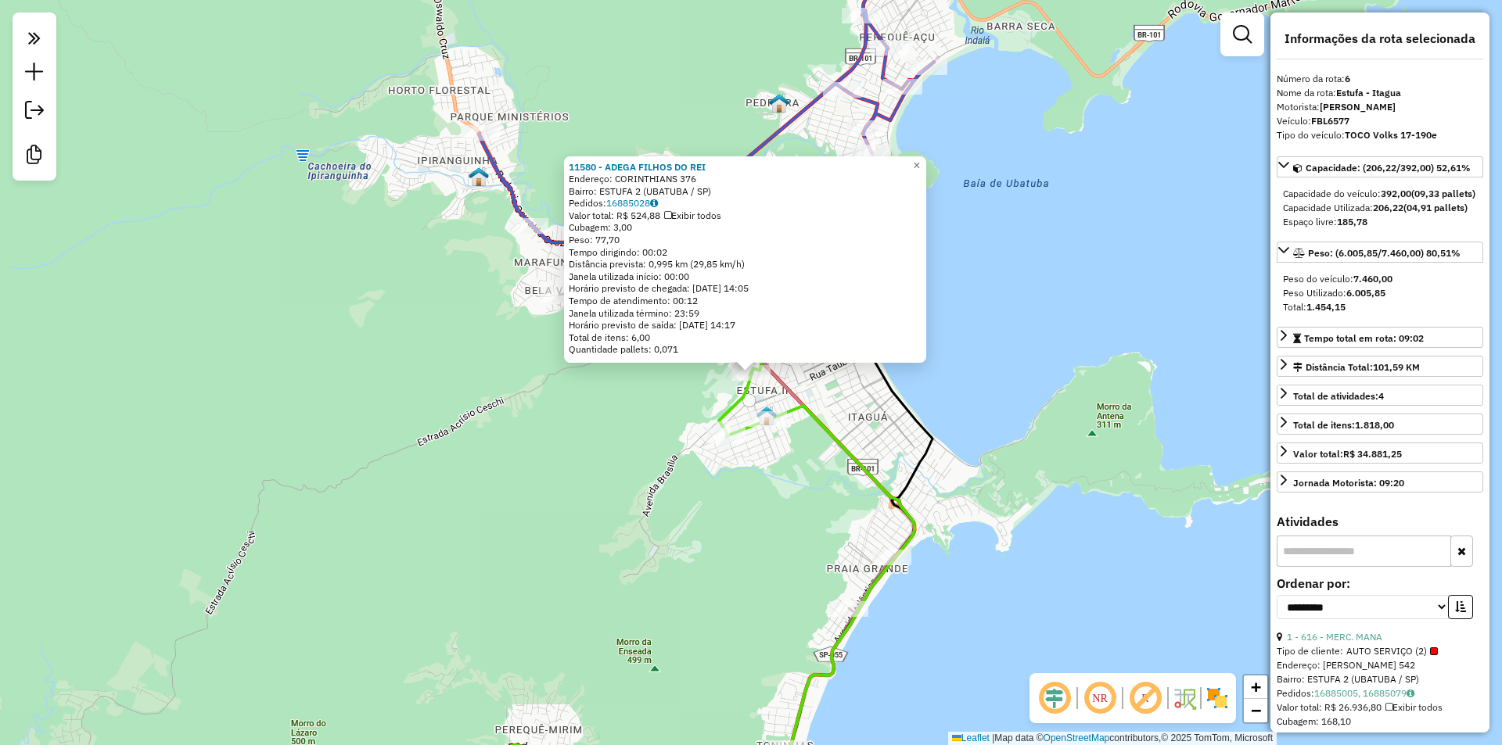
click at [559, 440] on div "11580 - ADEGA FILHOS DO REI Endereço: CORINTHIANS 376 Bairro: ESTUFA 2 (UBATUBA…" at bounding box center [751, 372] width 1502 height 745
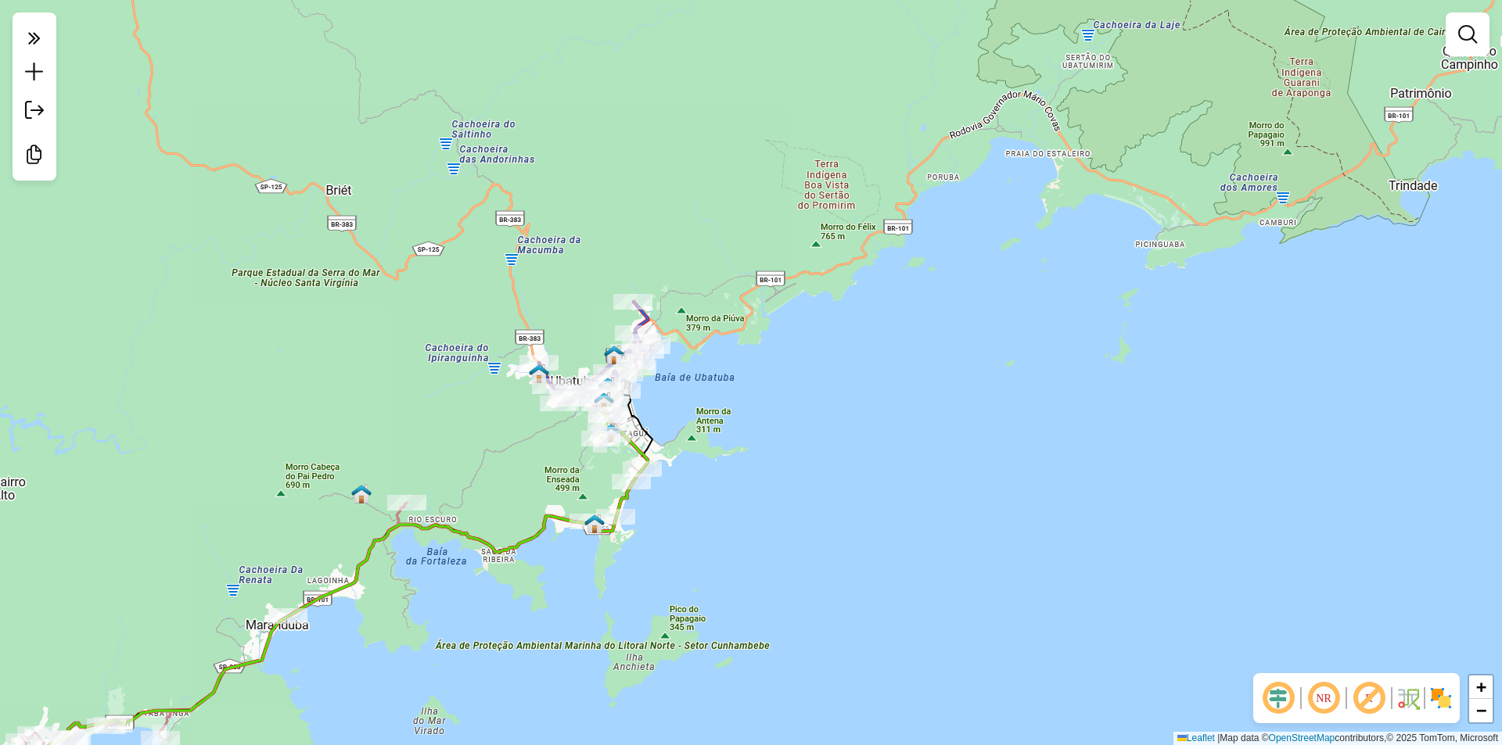
click at [662, 337] on div "Rota 2 - Placa FBL6685 16128 - MERCADO SERRA VERDE Rota 2 - Placa FBL6685 3174 …" at bounding box center [751, 372] width 1502 height 745
select select "**********"
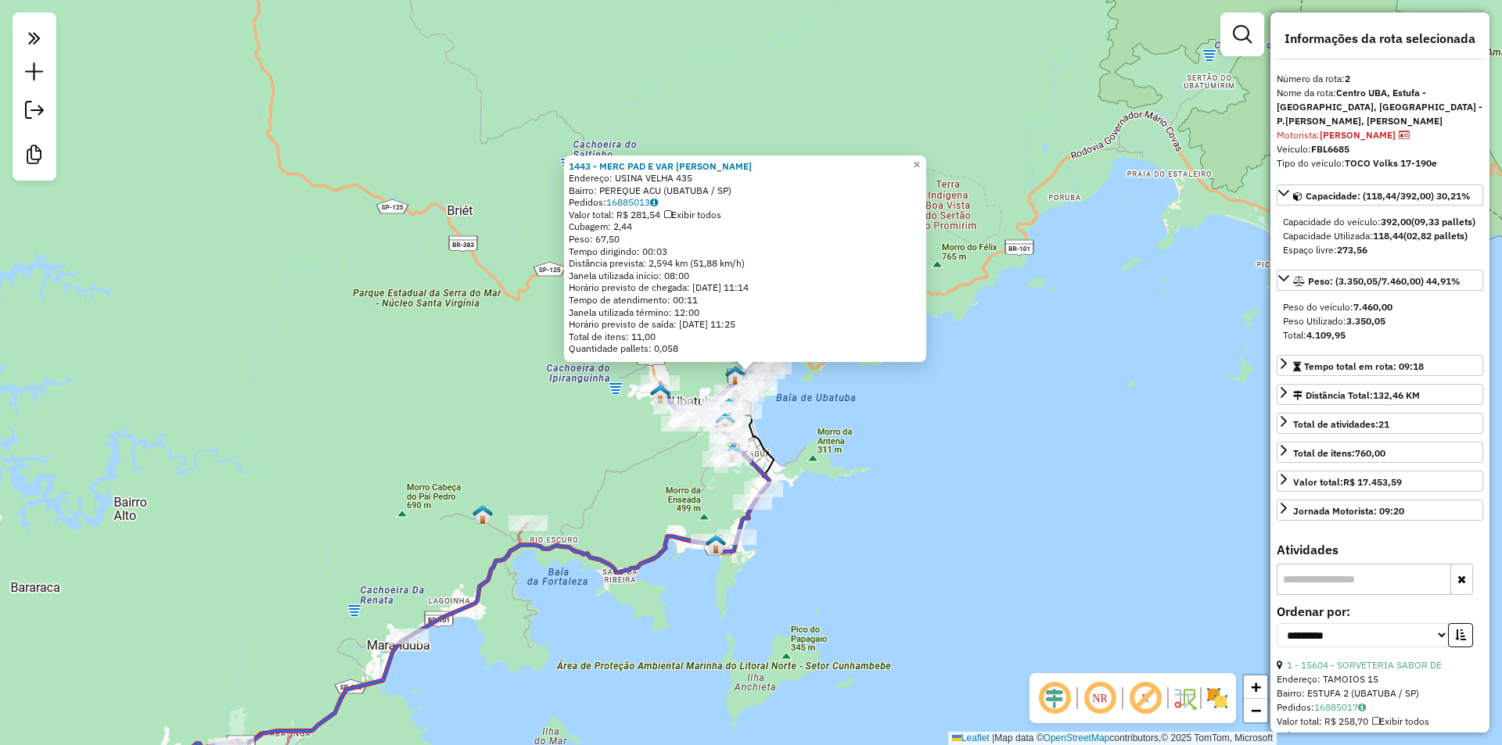
click at [729, 636] on div "1443 - MERC PAD E VAR ATLAN Endereço: USINA VELHA 435 Bairro: PEREQUE ACU (UBAT…" at bounding box center [751, 372] width 1502 height 745
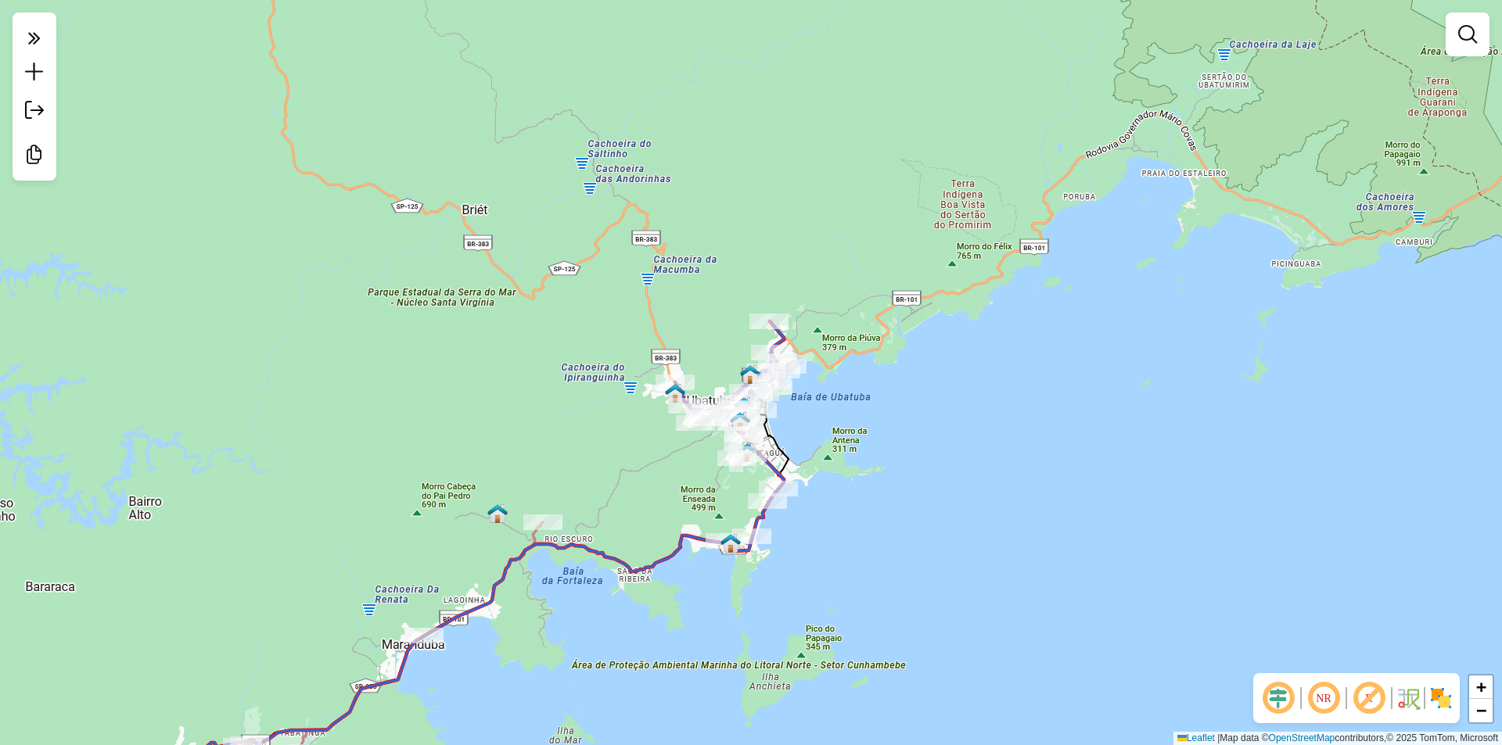
drag, startPoint x: 684, startPoint y: 673, endPoint x: 1171, endPoint y: 316, distance: 603.2
click at [1171, 316] on div "Janela de atendimento Grade de atendimento Capacidade Transportadoras Veículos …" at bounding box center [751, 372] width 1502 height 745
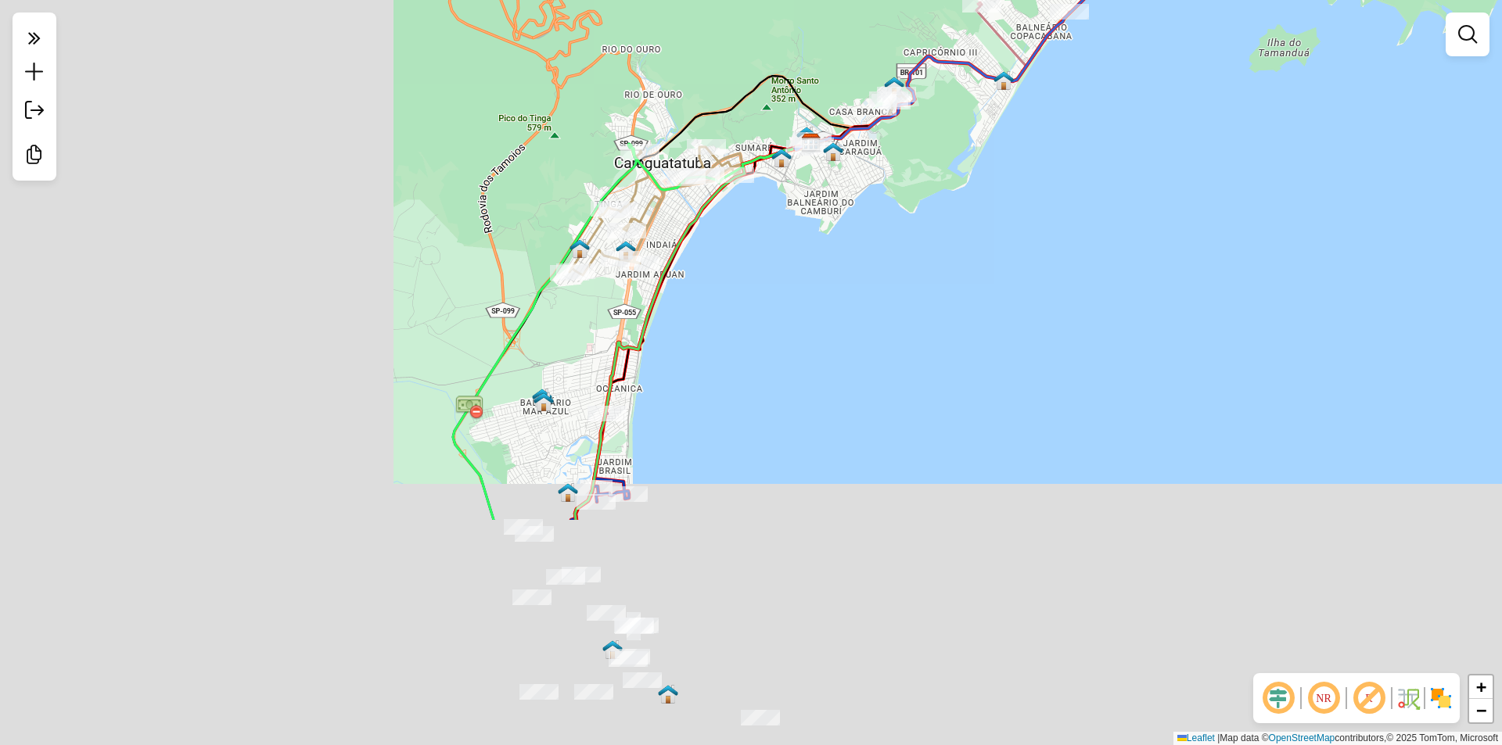
drag, startPoint x: 880, startPoint y: 376, endPoint x: 1197, endPoint y: 192, distance: 366.6
click at [1197, 192] on div "Janela de atendimento Grade de atendimento Capacidade Transportadoras Veículos …" at bounding box center [751, 372] width 1502 height 745
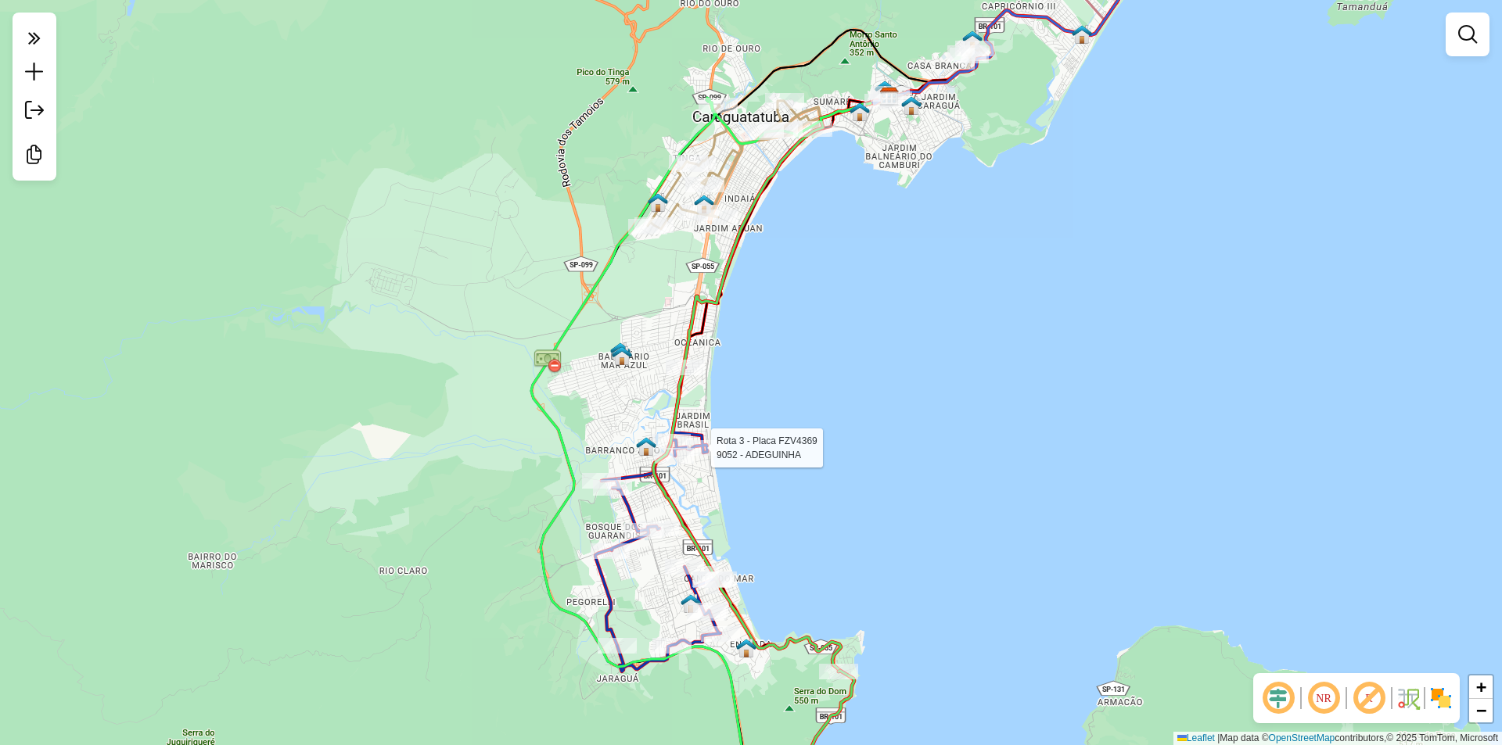
click at [707, 456] on div at bounding box center [706, 448] width 39 height 16
select select "**********"
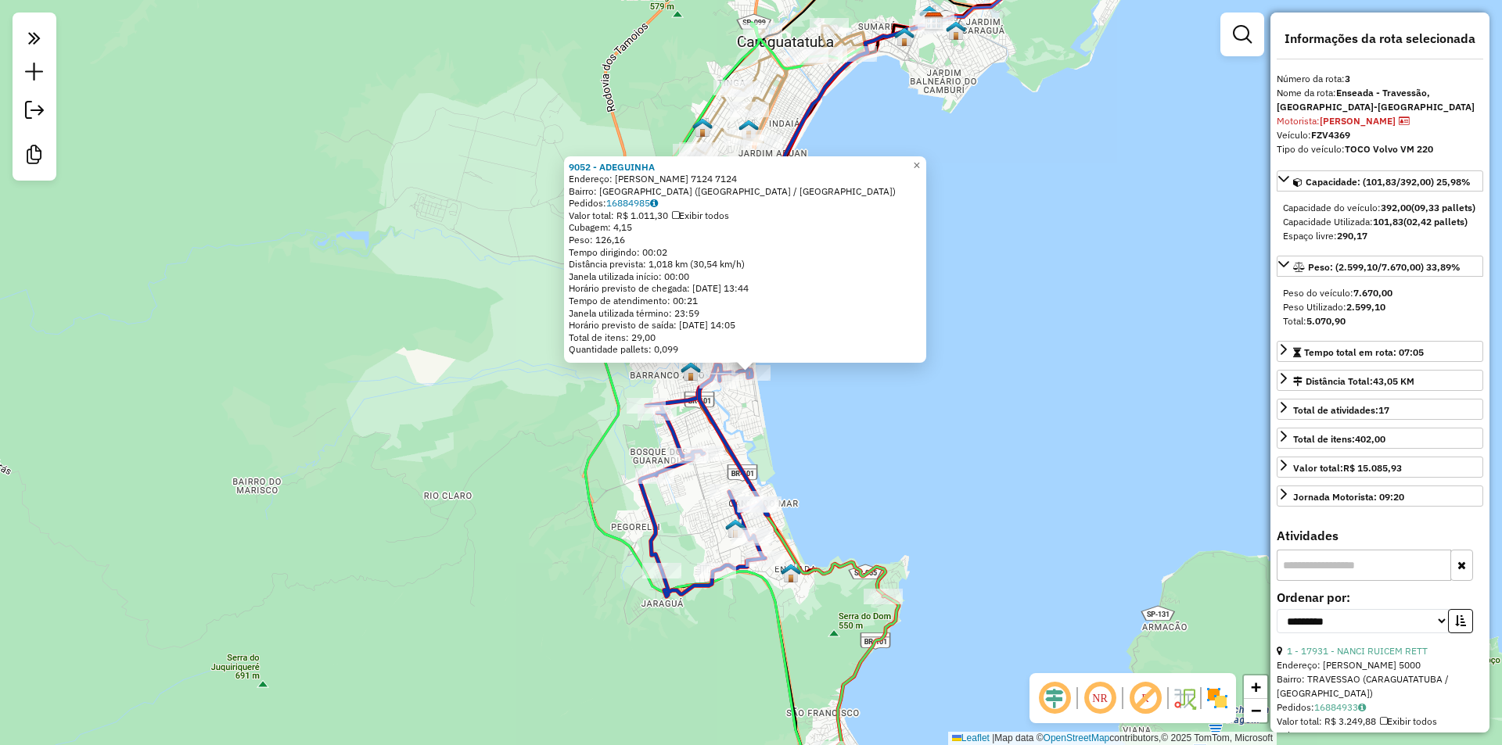
click at [995, 448] on div "9052 - ADEGUINHA Endereço: [PERSON_NAME] 7124 7124 Bairro: [GEOGRAPHIC_DATA] ([…" at bounding box center [751, 372] width 1502 height 745
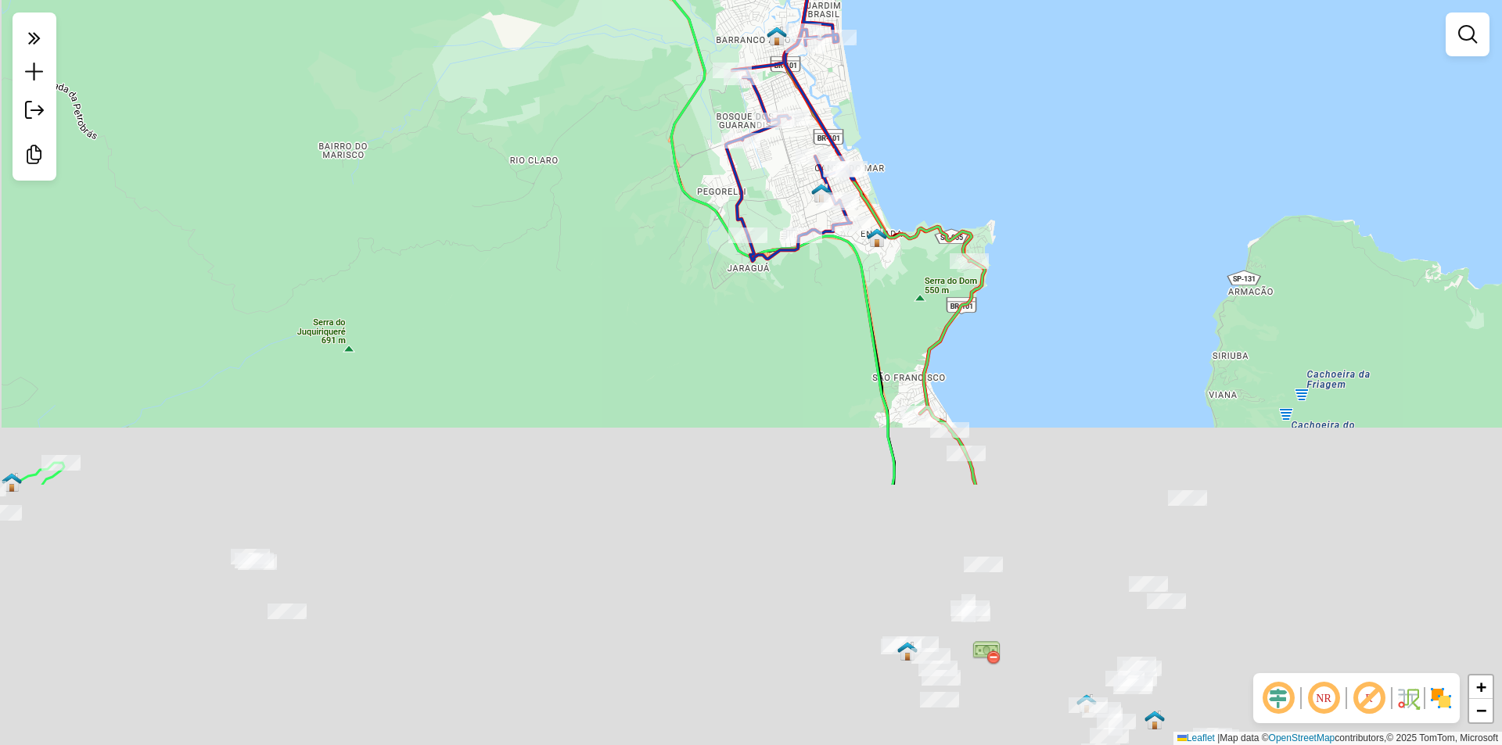
drag, startPoint x: 999, startPoint y: 607, endPoint x: 1086, endPoint y: 267, distance: 351.1
click at [1086, 267] on div "Janela de atendimento Grade de atendimento Capacidade Transportadoras Veículos …" at bounding box center [751, 372] width 1502 height 745
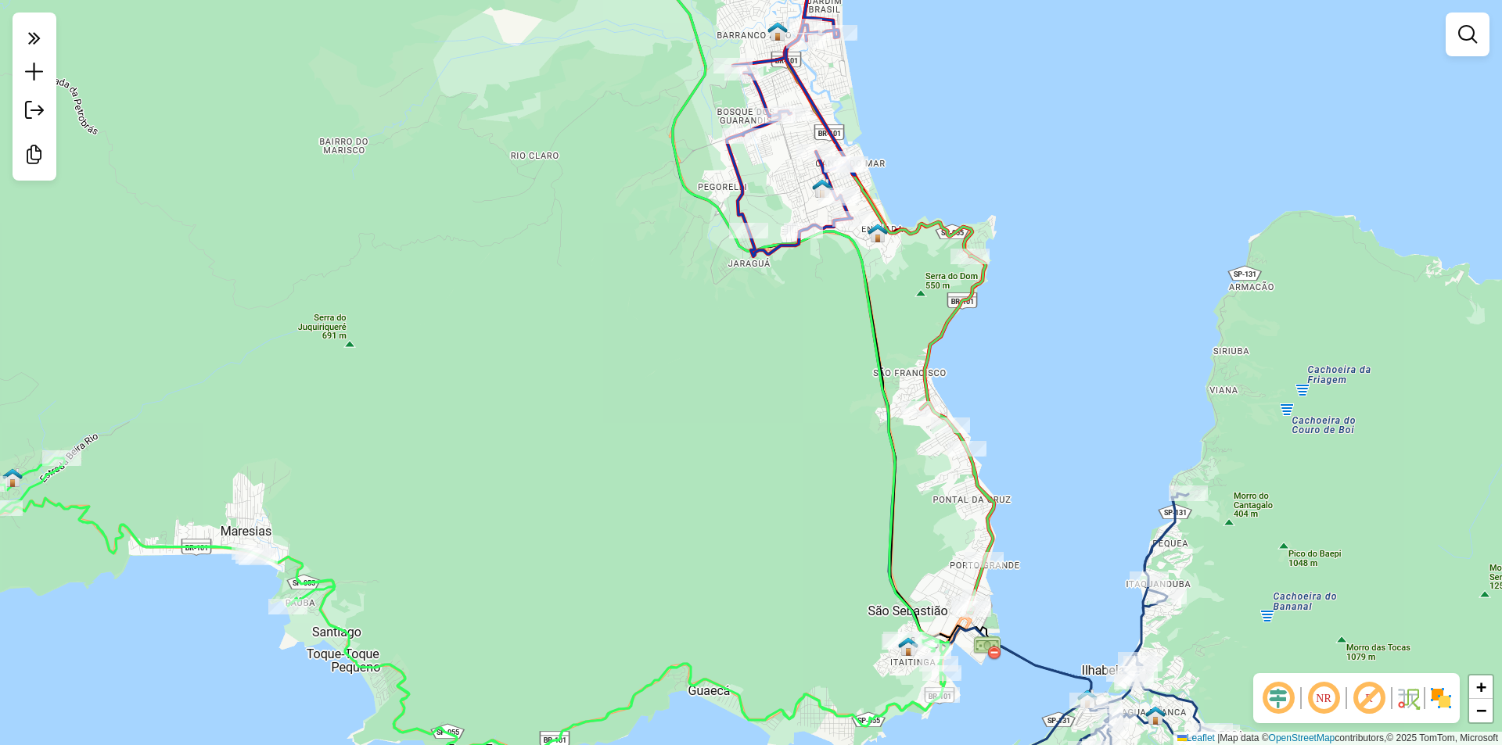
click at [569, 459] on div "Janela de atendimento Grade de atendimento Capacidade Transportadoras Veículos …" at bounding box center [751, 372] width 1502 height 745
drag, startPoint x: 628, startPoint y: 380, endPoint x: 632, endPoint y: 403, distance: 23.0
click at [632, 403] on div "Janela de atendimento Grade de atendimento Capacidade Transportadoras Veículos …" at bounding box center [751, 372] width 1502 height 745
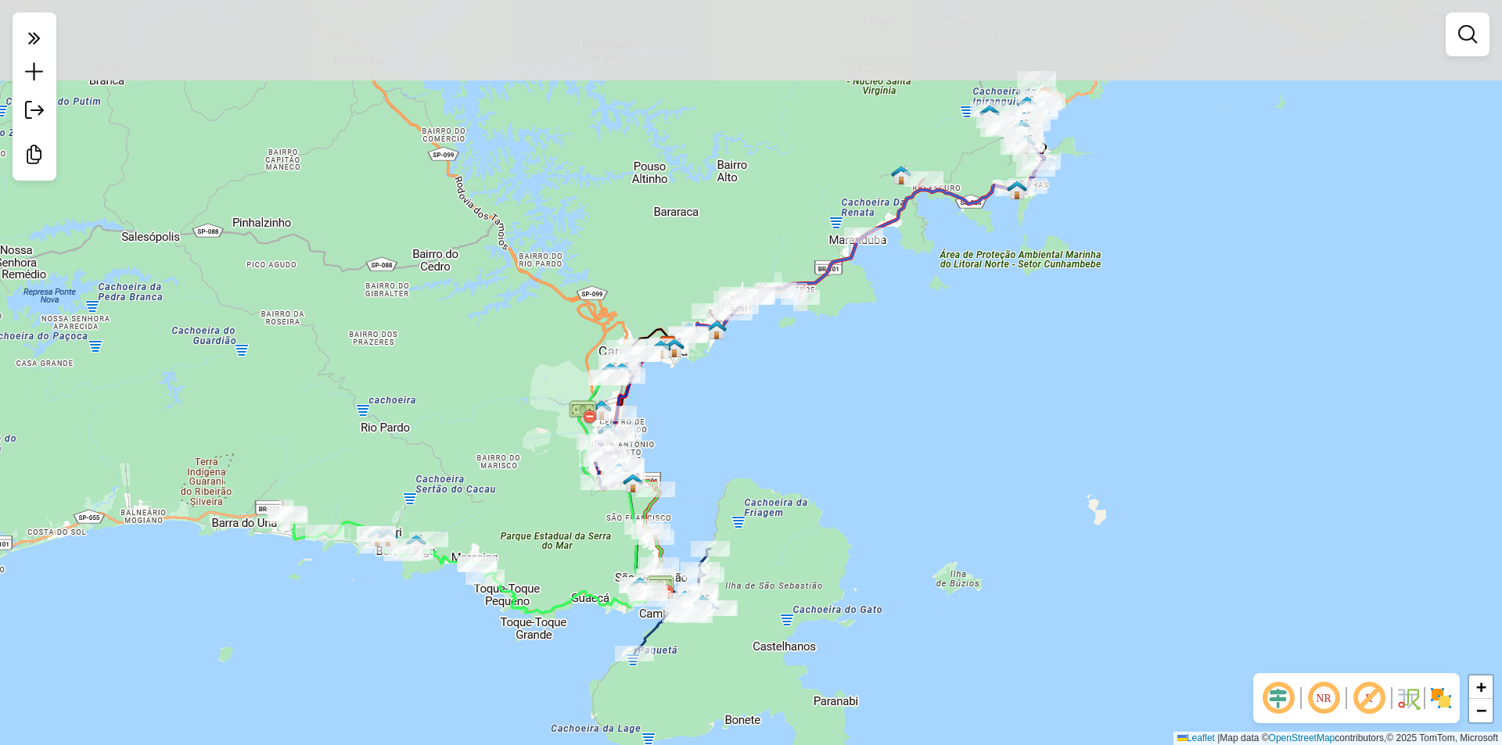
drag, startPoint x: 885, startPoint y: 181, endPoint x: 856, endPoint y: 389, distance: 210.7
click at [856, 389] on div "Janela de atendimento Grade de atendimento Capacidade Transportadoras Veículos …" at bounding box center [751, 372] width 1502 height 745
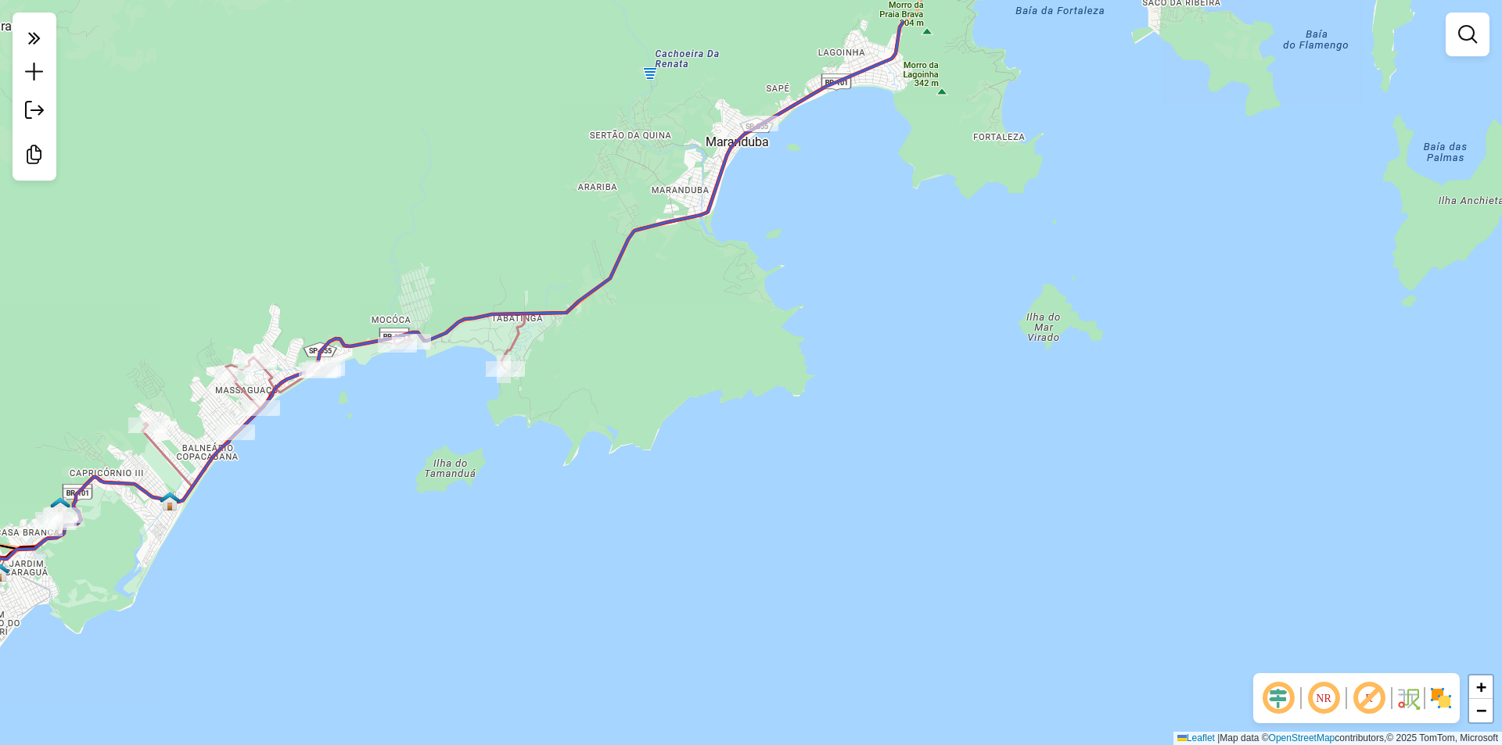
drag, startPoint x: 881, startPoint y: 300, endPoint x: 824, endPoint y: 475, distance: 183.3
click at [829, 471] on div "Janela de atendimento Grade de atendimento Capacidade Transportadoras Veículos …" at bounding box center [751, 372] width 1502 height 745
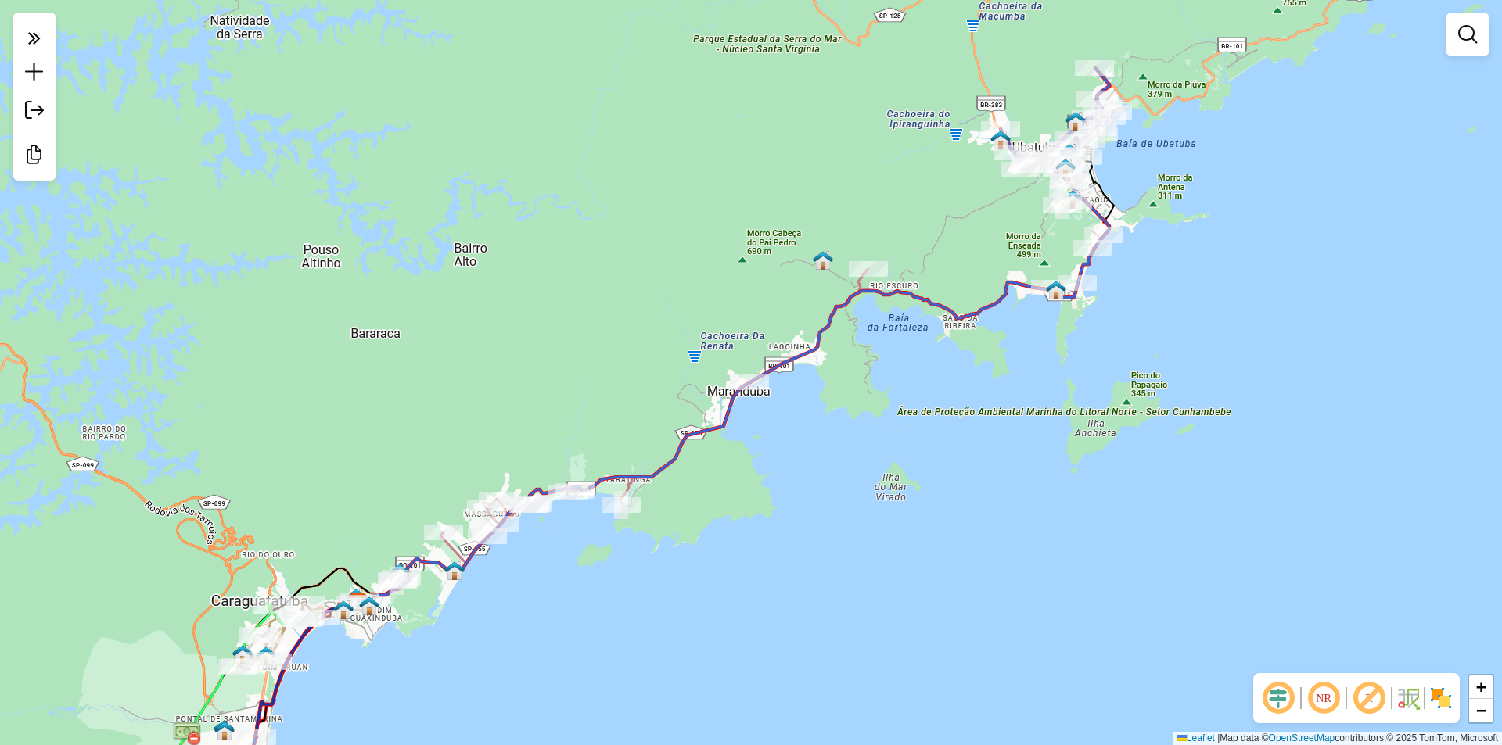
drag, startPoint x: 1222, startPoint y: 354, endPoint x: 1139, endPoint y: 454, distance: 129.4
click at [1139, 454] on div "Janela de atendimento Grade de atendimento Capacidade Transportadoras Veículos …" at bounding box center [751, 372] width 1502 height 745
